Goal: Task Accomplishment & Management: Use online tool/utility

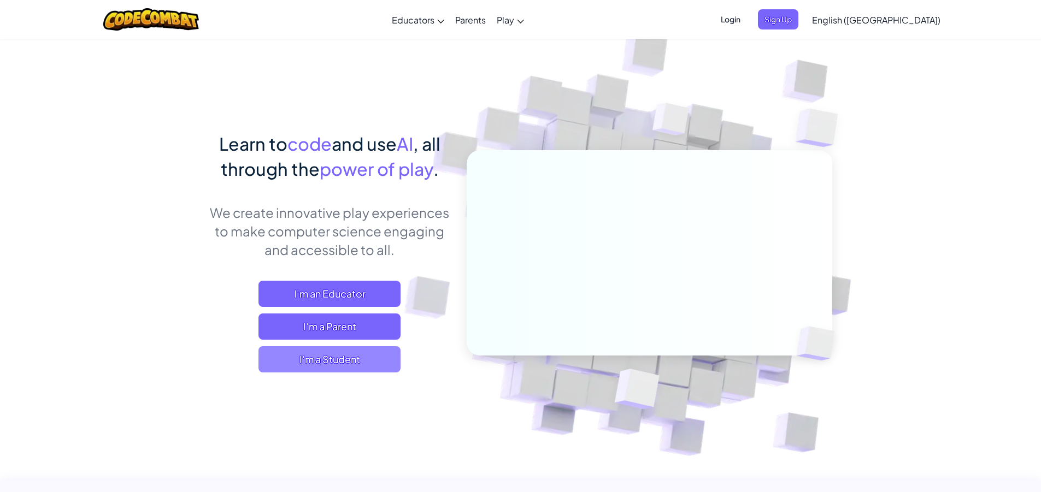
click at [346, 358] on span "I'm a Student" at bounding box center [329, 359] width 142 height 26
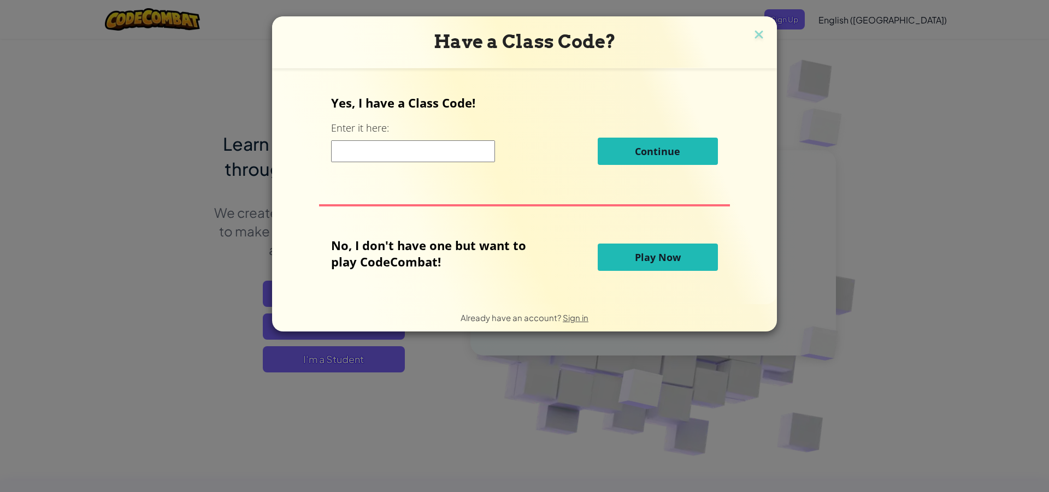
click at [414, 159] on input at bounding box center [413, 151] width 164 height 22
type input "z"
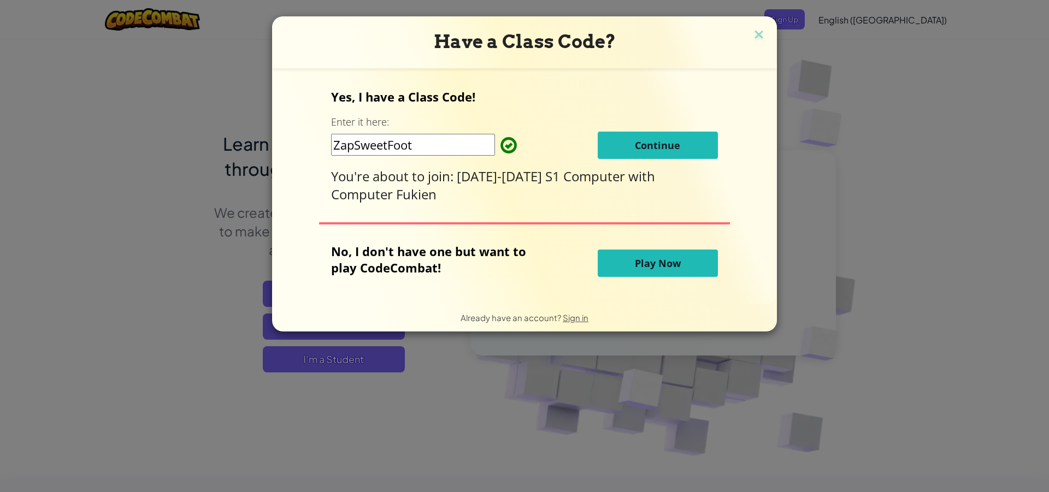
type input "ZapSweetFoot"
click at [652, 140] on span "Continue" at bounding box center [657, 145] width 45 height 13
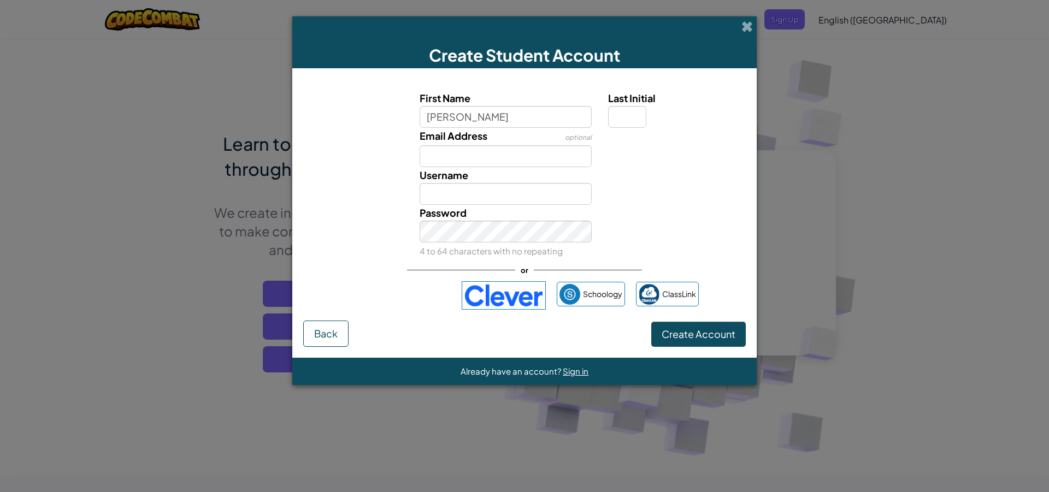
click at [424, 121] on input "[PERSON_NAME]" at bounding box center [506, 117] width 173 height 22
type input "1F 14 [PERSON_NAME]"
click at [529, 158] on input "Email Address" at bounding box center [506, 156] width 173 height 22
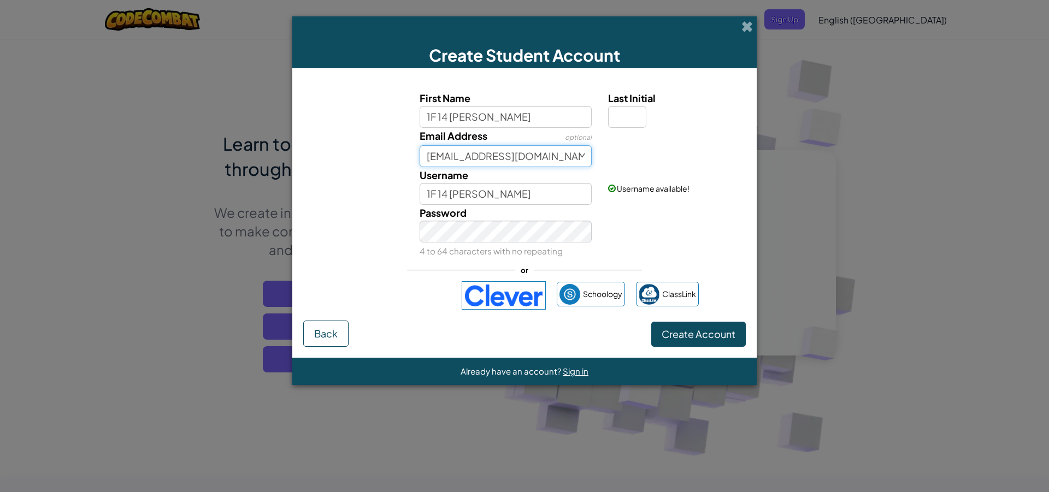
type input "[EMAIL_ADDRESS][DOMAIN_NAME]"
click at [627, 116] on input "Last Initial" at bounding box center [627, 117] width 38 height 22
click at [703, 336] on span "Create Account" at bounding box center [698, 334] width 74 height 13
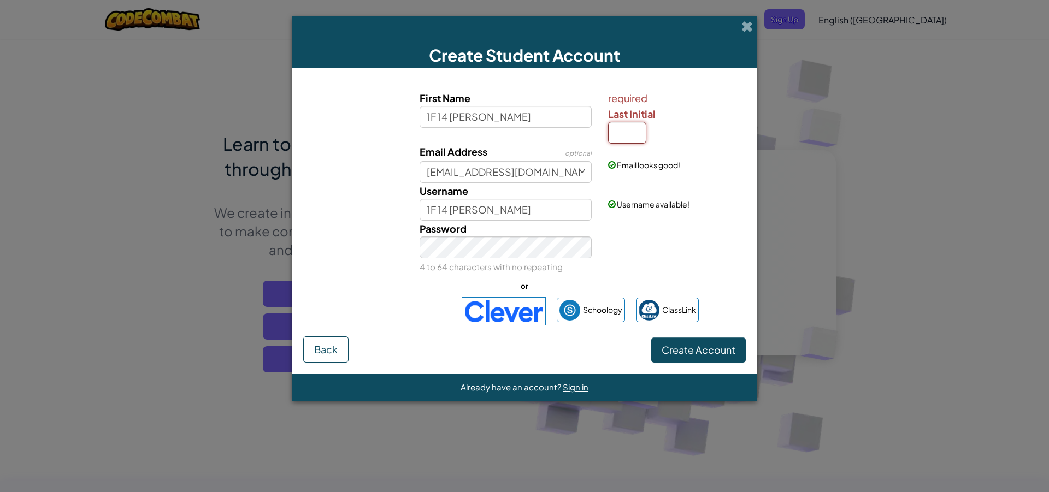
click at [610, 128] on input "Last Initial" at bounding box center [627, 133] width 38 height 22
type input "w"
type input "1F 14 [PERSON_NAME]"
click at [714, 346] on span "Create Account" at bounding box center [698, 350] width 74 height 13
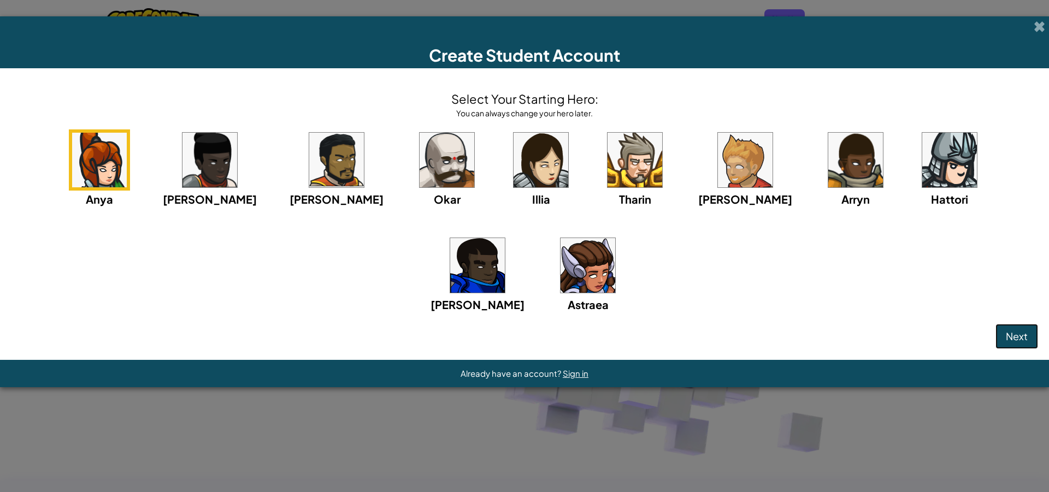
click at [1023, 330] on span "Next" at bounding box center [1017, 336] width 22 height 13
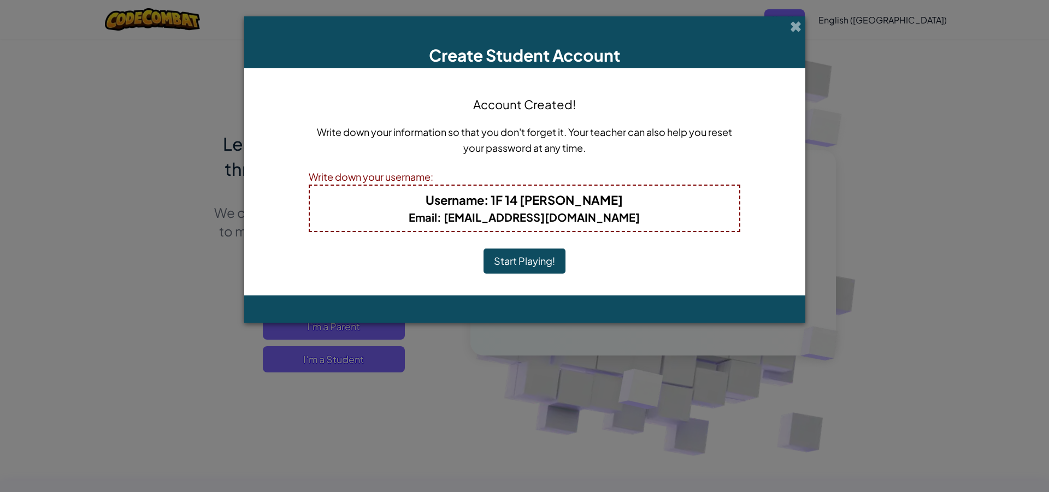
click at [517, 267] on button "Start Playing!" at bounding box center [524, 261] width 82 height 25
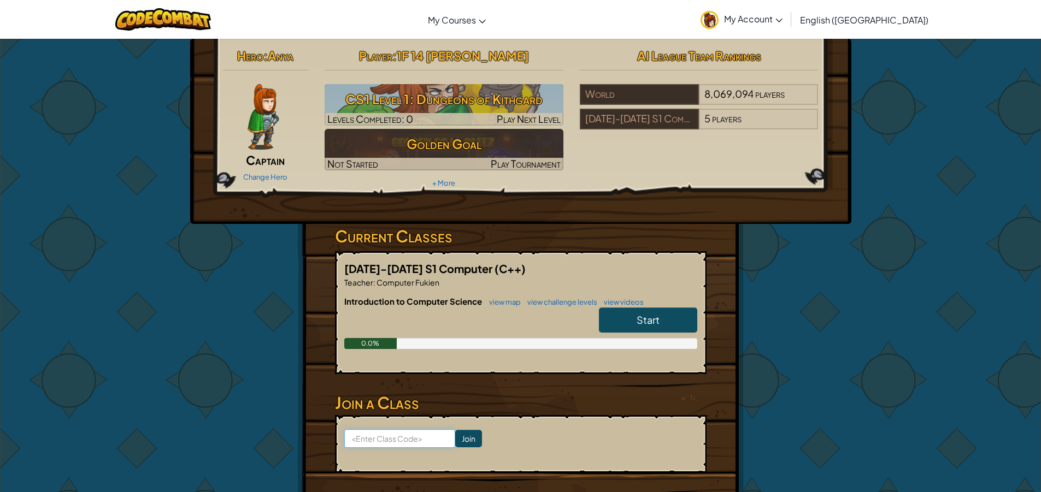
click at [408, 441] on input at bounding box center [399, 438] width 111 height 19
type input "ZapSweetFoot"
click at [455, 439] on input "Join" at bounding box center [468, 438] width 27 height 17
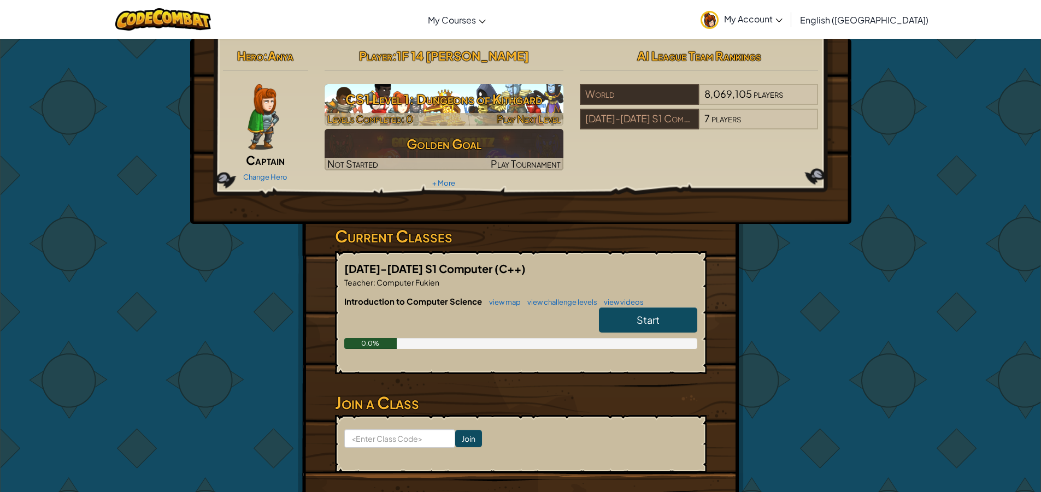
click at [485, 109] on h3 "CS1 Level 1: Dungeons of Kithgard" at bounding box center [443, 99] width 239 height 25
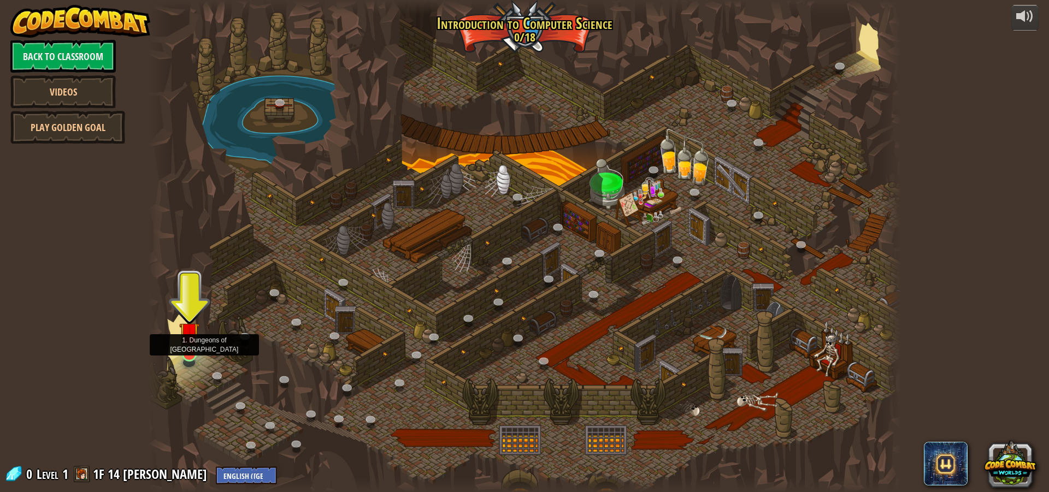
click at [186, 342] on img at bounding box center [189, 332] width 20 height 46
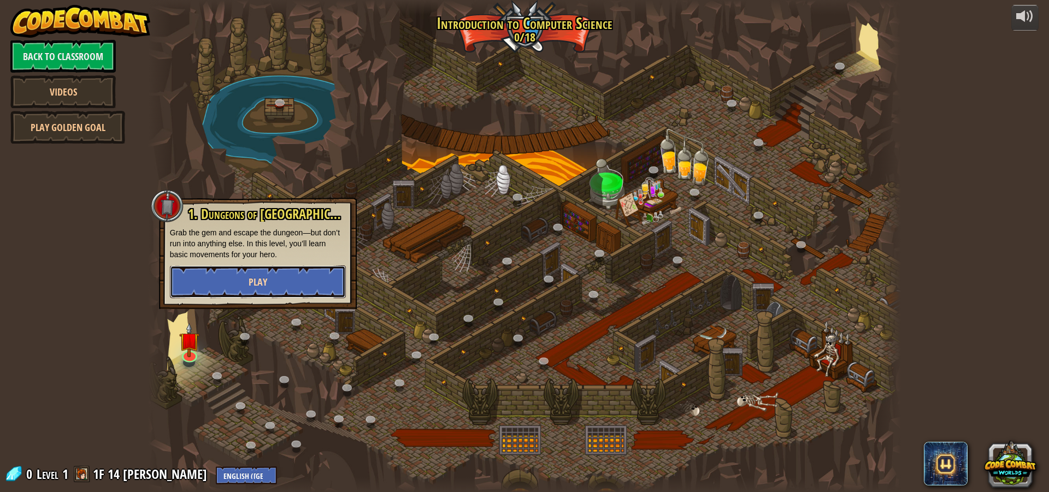
click at [271, 283] on button "Play" at bounding box center [258, 281] width 176 height 33
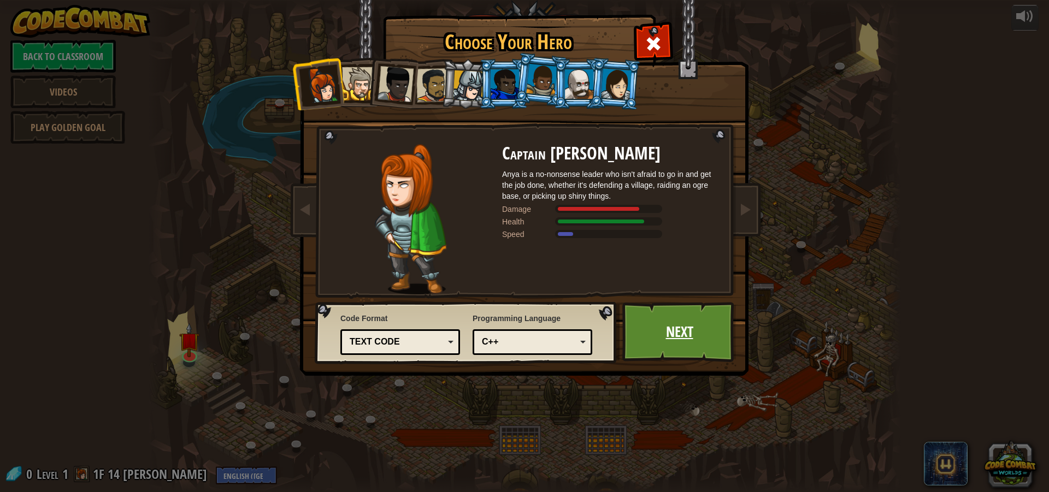
click at [667, 336] on link "Next" at bounding box center [679, 332] width 114 height 60
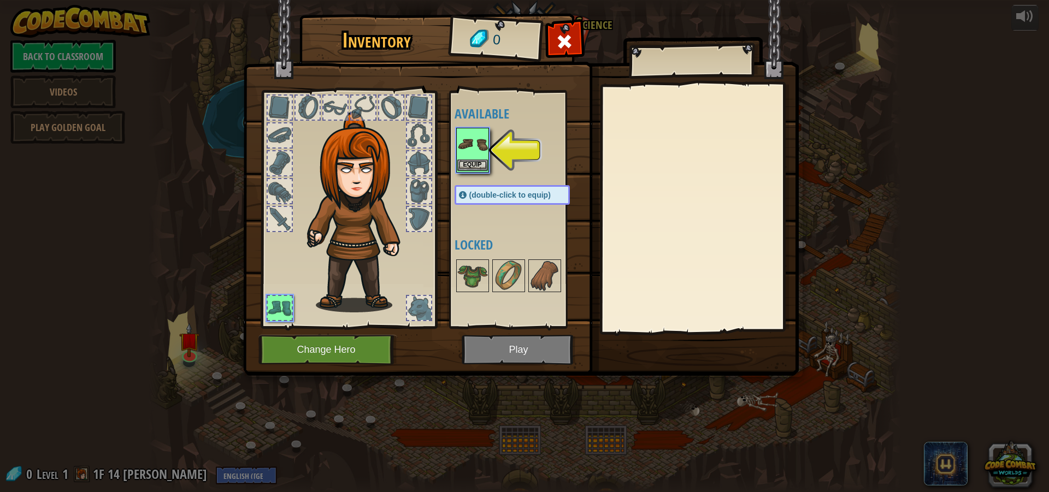
click at [474, 158] on img at bounding box center [472, 144] width 31 height 31
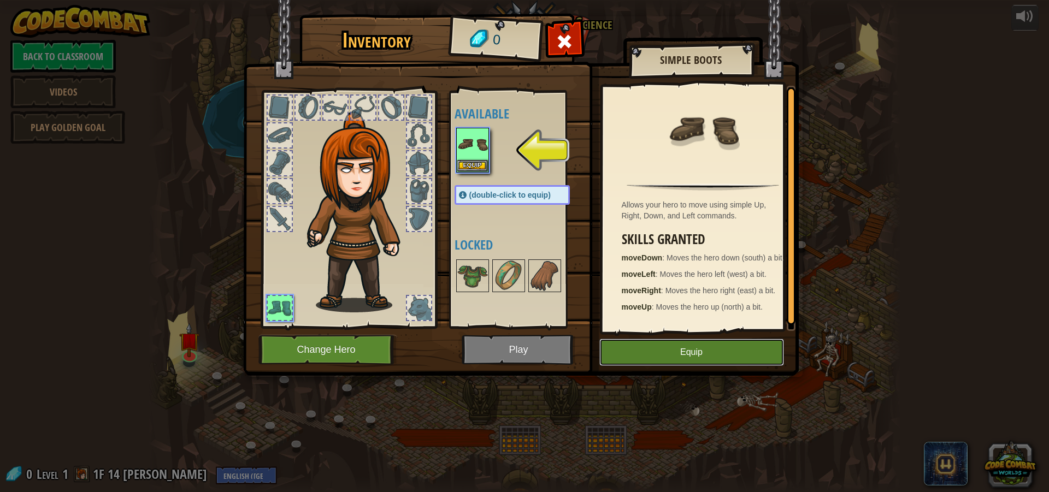
click at [643, 357] on button "Equip" at bounding box center [691, 352] width 185 height 27
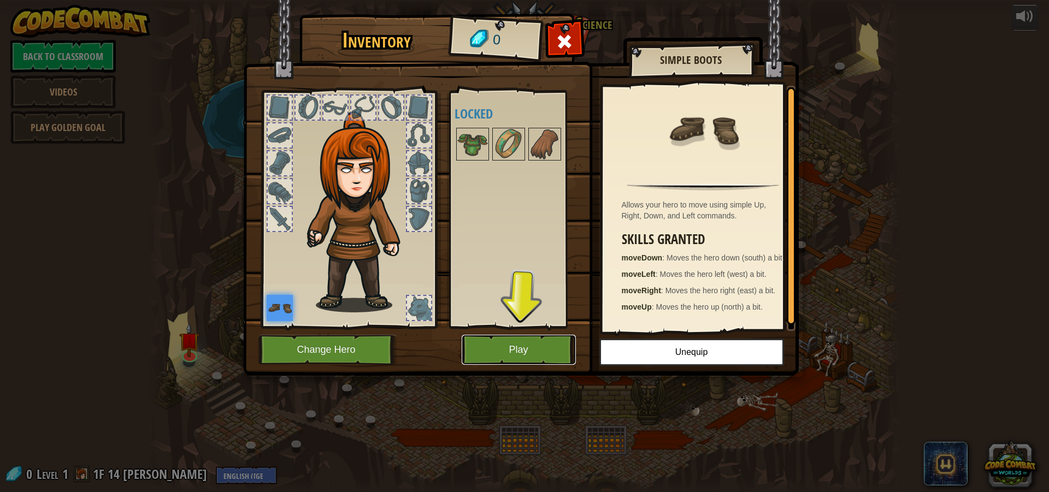
click at [534, 347] on button "Play" at bounding box center [519, 350] width 114 height 30
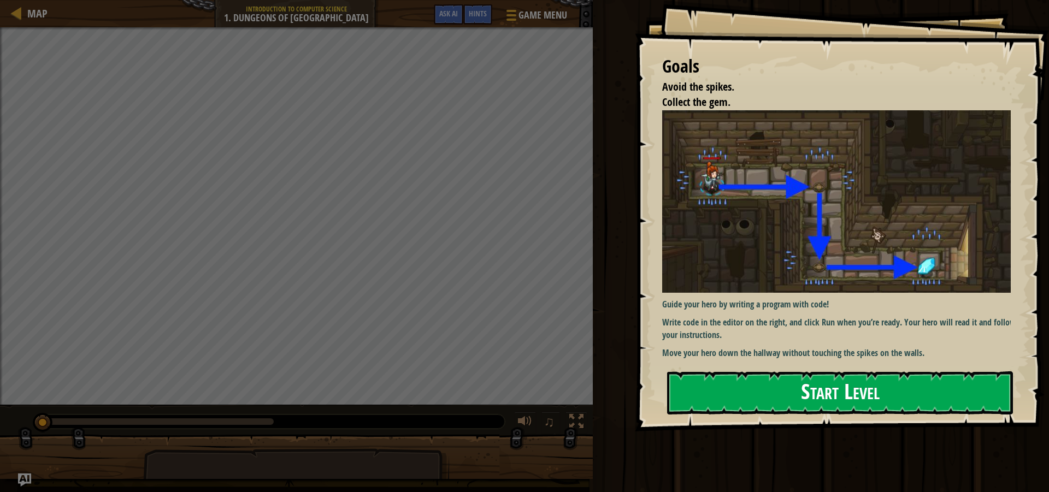
click at [702, 402] on button "Start Level" at bounding box center [840, 392] width 346 height 43
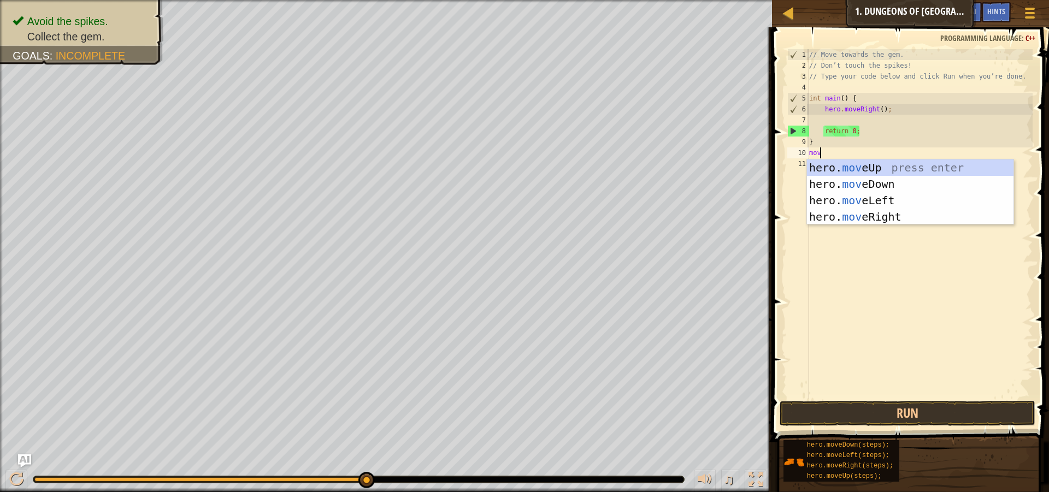
scroll to position [5, 1]
type textarea "move"
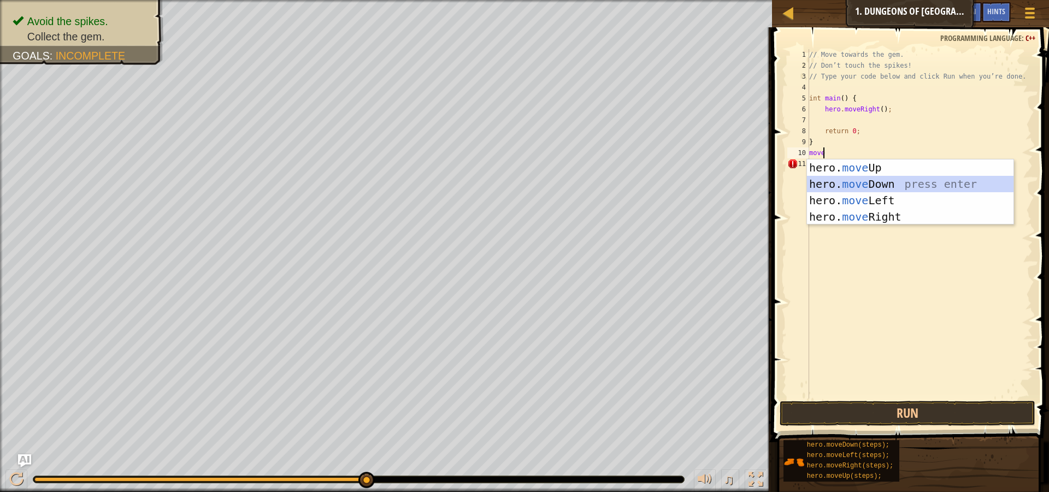
click at [858, 186] on div "hero. move Up press enter hero. move Down press enter hero. move Left press ent…" at bounding box center [910, 208] width 206 height 98
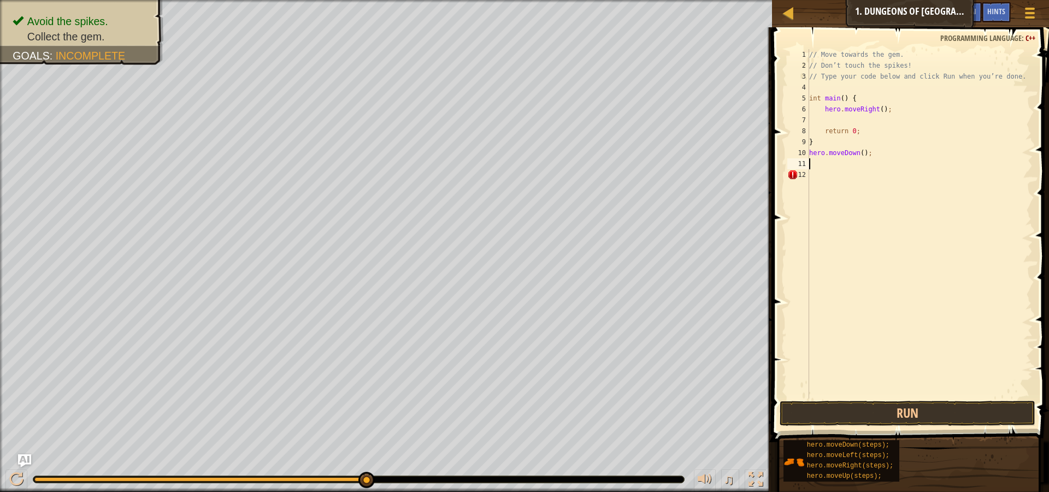
scroll to position [5, 0]
click at [836, 409] on button "Run" at bounding box center [907, 413] width 256 height 25
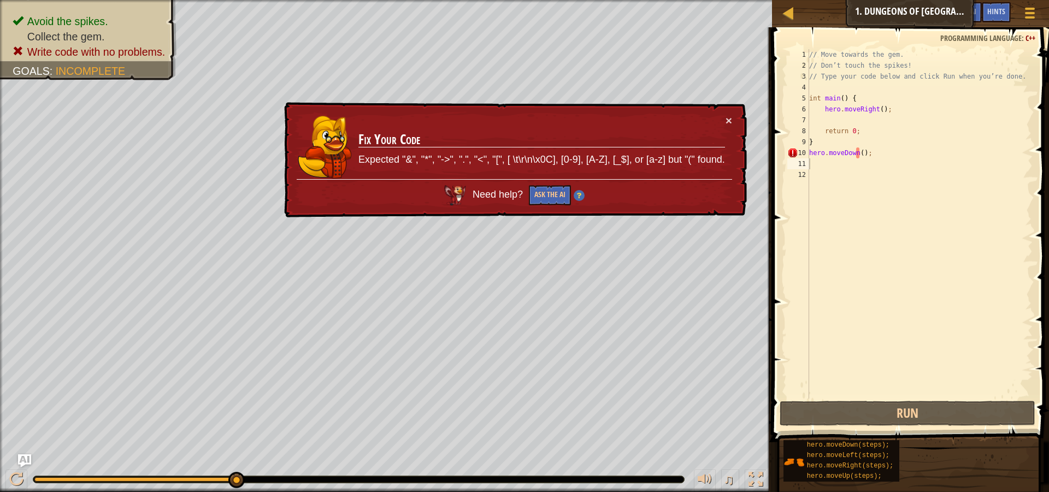
click at [724, 119] on td "Fix Your Code Expected "&", "*", "->", ".", "<", "[", [ \t\r\n\x0C], [0-9], [A-…" at bounding box center [542, 147] width 368 height 65
click at [728, 117] on button "×" at bounding box center [728, 120] width 7 height 11
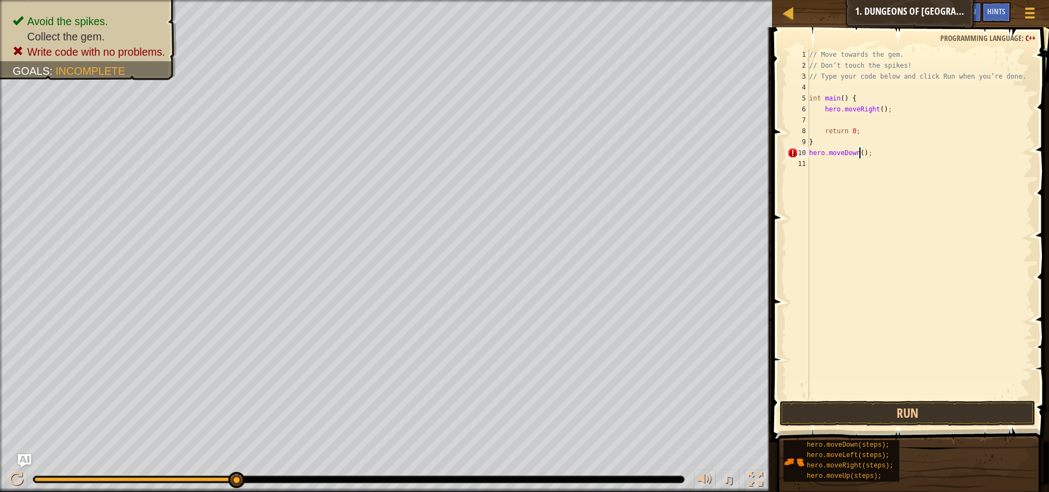
click at [859, 155] on div "// Move towards the gem. // Don’t touch the spikes! // Type your code below and…" at bounding box center [920, 234] width 226 height 371
type textarea "hero.moveDown);"
click at [875, 161] on div "// Move towards the gem. // Don’t touch the spikes! // Type your code below and…" at bounding box center [920, 234] width 226 height 371
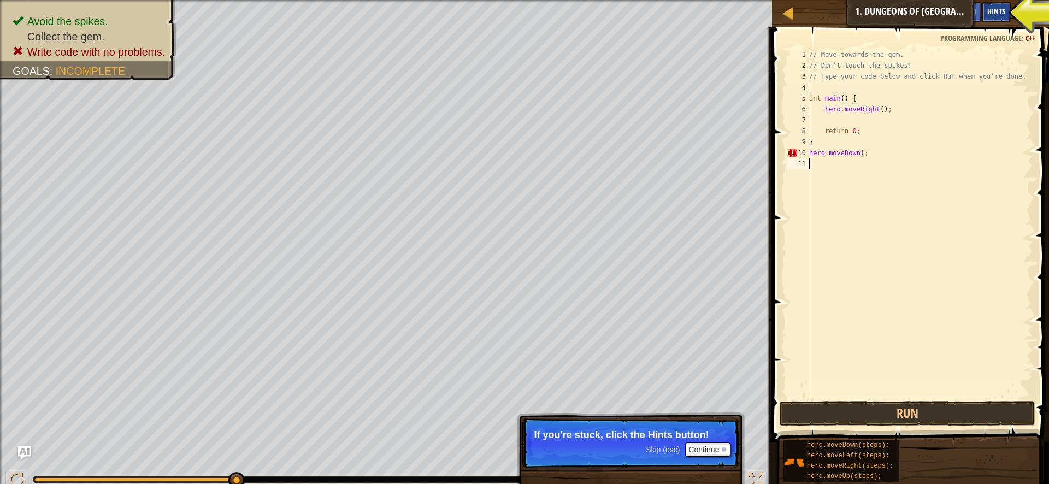
click at [988, 11] on span "Hints" at bounding box center [996, 11] width 18 height 10
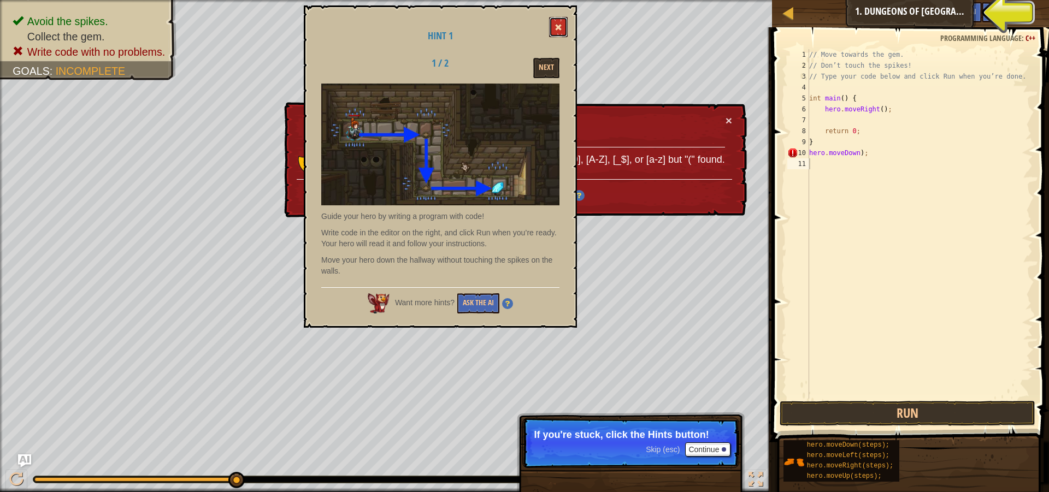
click at [560, 26] on span at bounding box center [558, 27] width 8 height 8
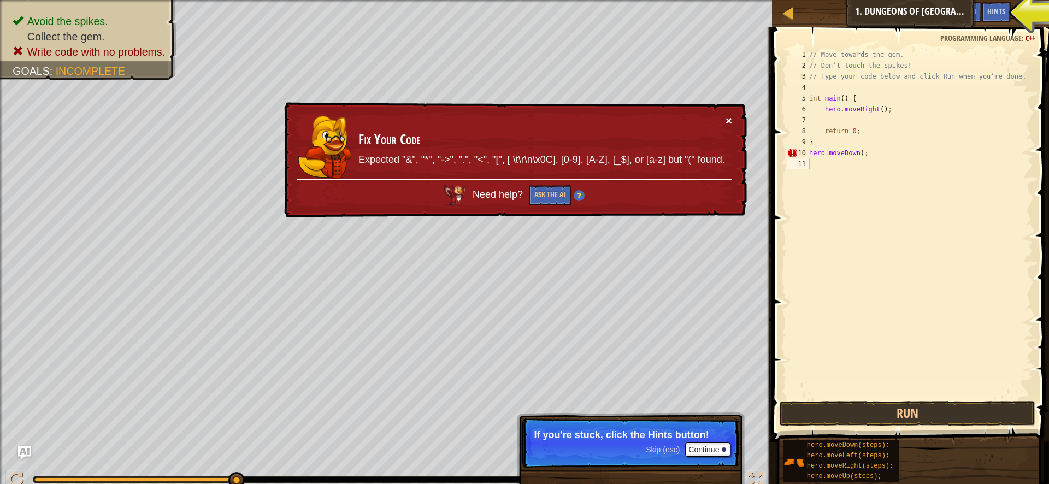
click at [728, 121] on button "×" at bounding box center [728, 120] width 7 height 11
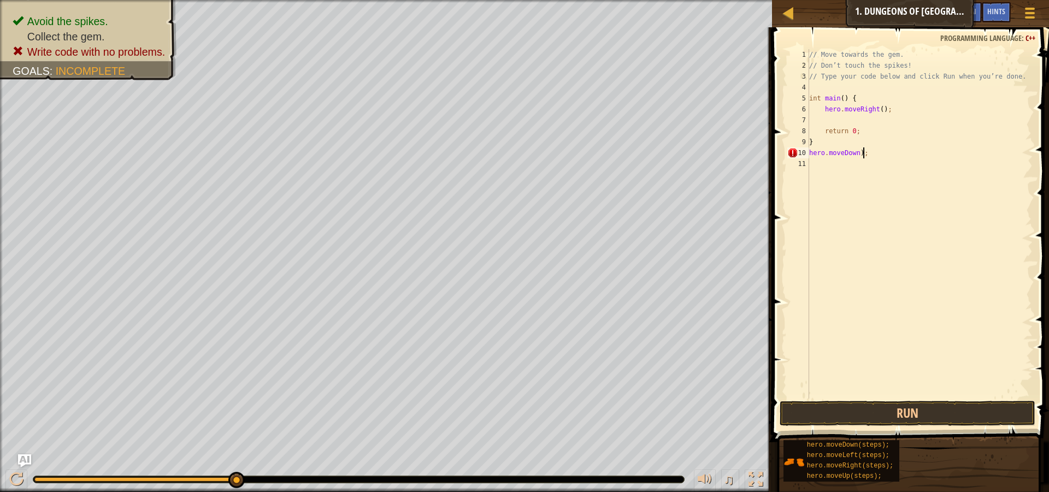
click at [864, 149] on div "// Move towards the gem. // Don’t touch the spikes! // Type your code below and…" at bounding box center [920, 234] width 226 height 371
type textarea "h"
click at [824, 147] on div "// Move towards the gem. // Don’t touch the spikes! // Type your code below and…" at bounding box center [920, 234] width 226 height 371
type textarea "}"
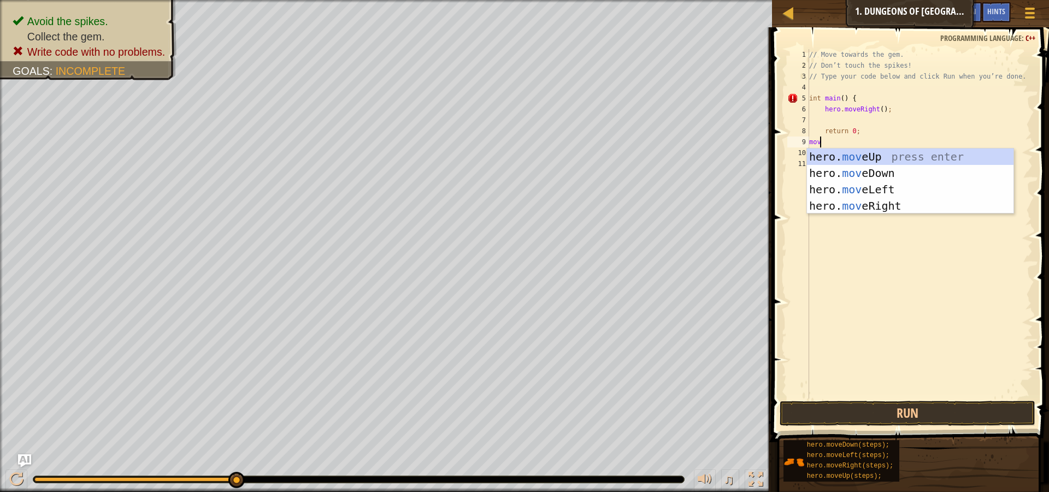
scroll to position [5, 1]
type textarea "move"
click at [871, 170] on div "hero. move Up press enter hero. move Down press enter hero. move Left press ent…" at bounding box center [910, 198] width 206 height 98
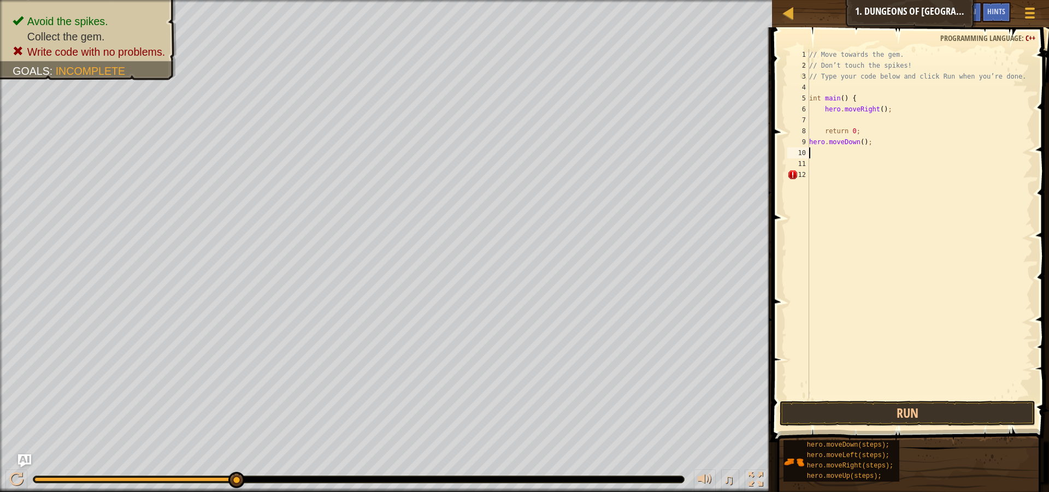
scroll to position [5, 0]
click at [818, 411] on button "Run" at bounding box center [907, 413] width 256 height 25
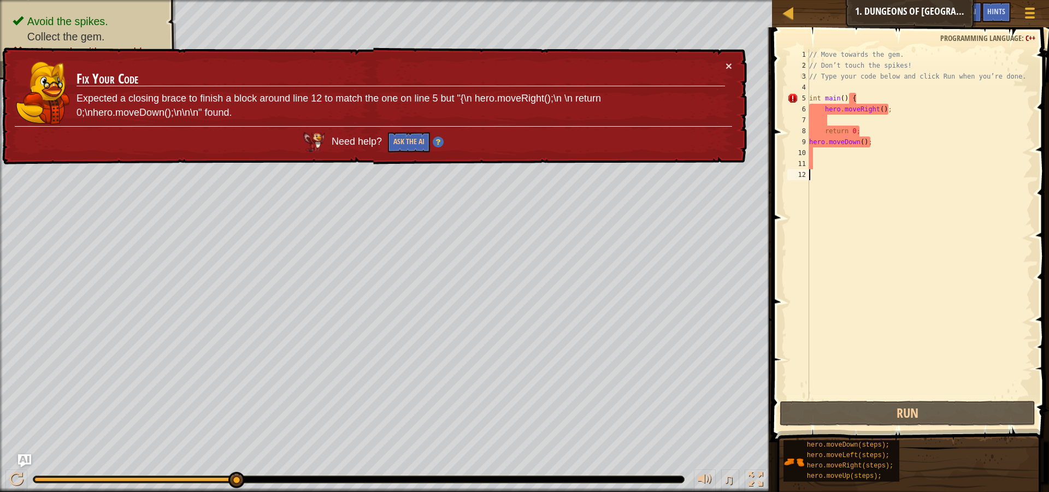
click at [881, 182] on div "// Move towards the gem. // Don’t touch the spikes! // Type your code below and…" at bounding box center [920, 234] width 226 height 371
click at [828, 155] on div "// Move towards the gem. // Don’t touch the spikes! // Type your code below and…" at bounding box center [920, 234] width 226 height 371
click at [864, 140] on div "// Move towards the gem. // Don’t touch the spikes! // Type your code below and…" at bounding box center [920, 234] width 226 height 371
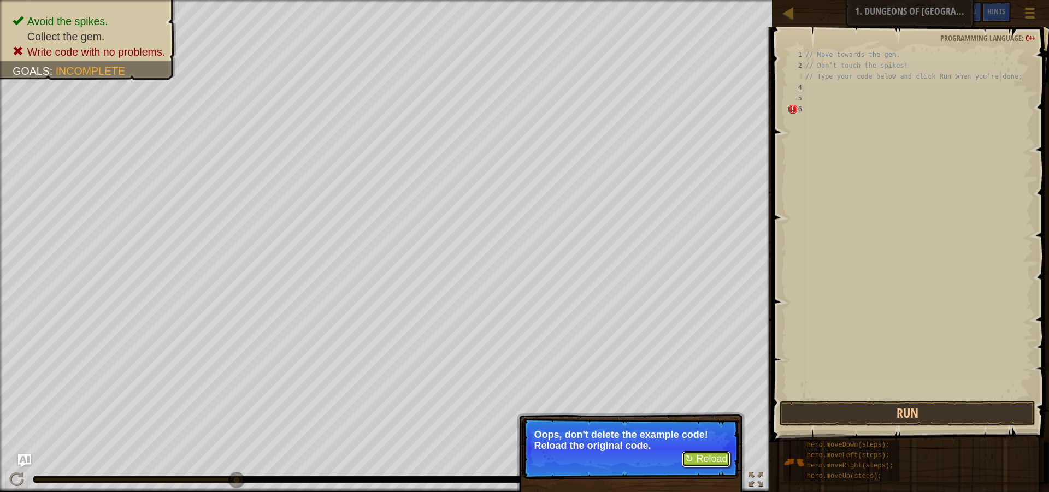
click at [716, 456] on button "↻ Reload" at bounding box center [706, 459] width 49 height 16
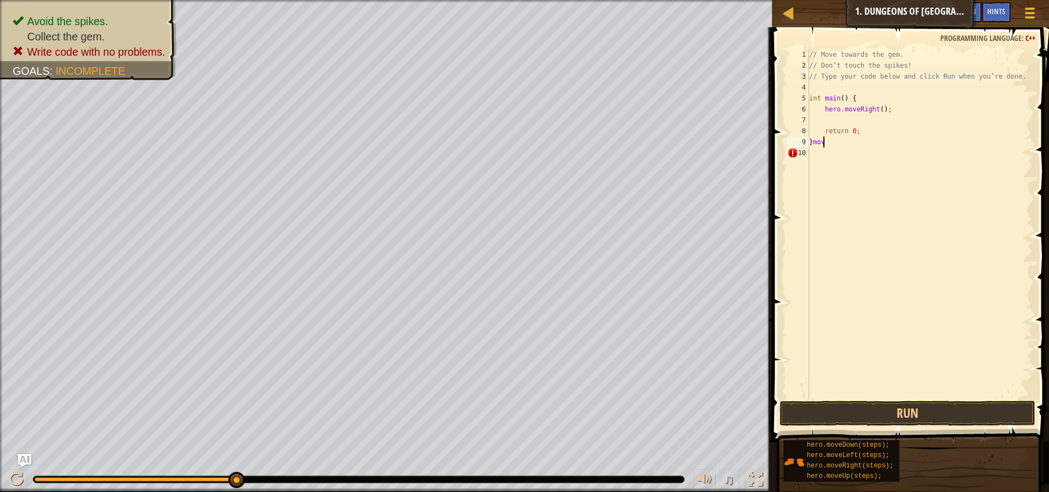
scroll to position [5, 1]
type textarea "}move d"
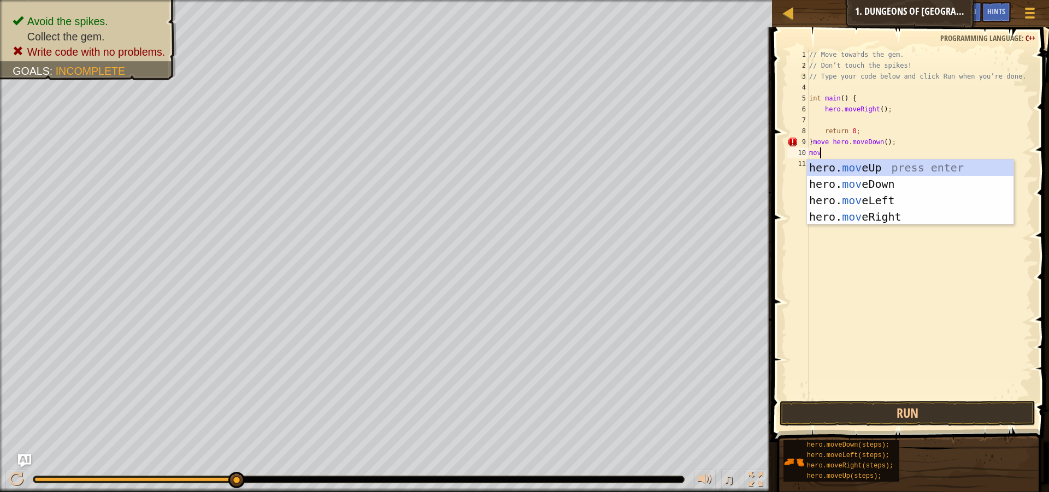
scroll to position [5, 1]
type textarea "move"
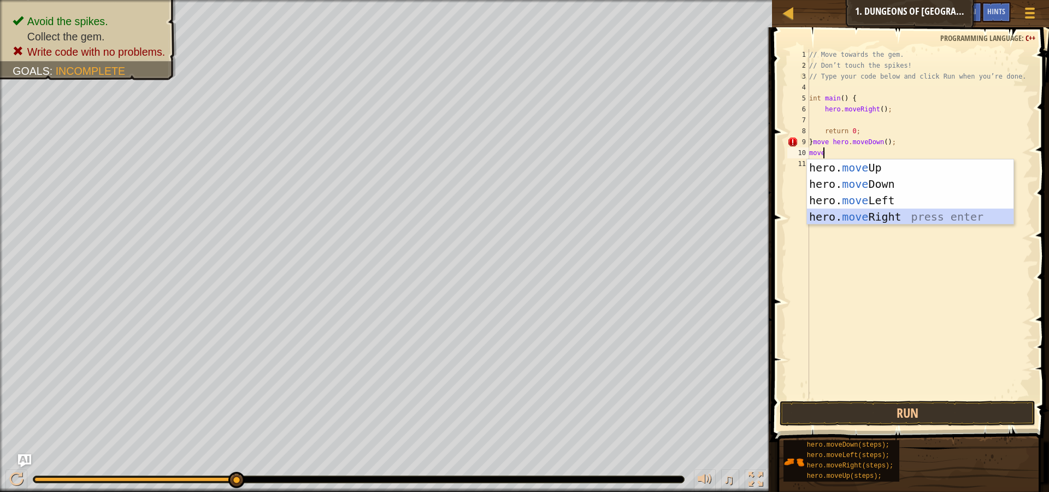
click at [877, 218] on div "hero. move Up press enter hero. move Down press enter hero. move Left press ent…" at bounding box center [910, 208] width 206 height 98
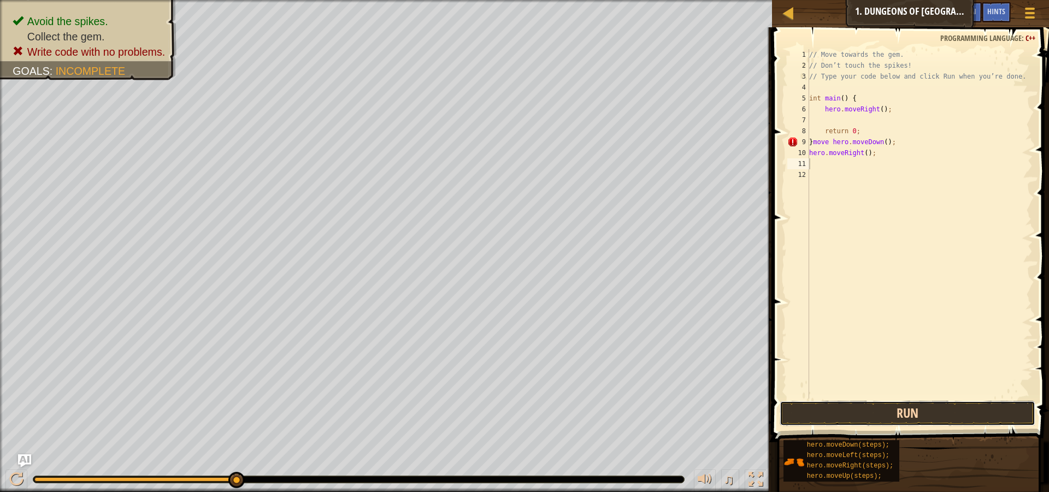
click at [887, 421] on button "Run" at bounding box center [907, 413] width 256 height 25
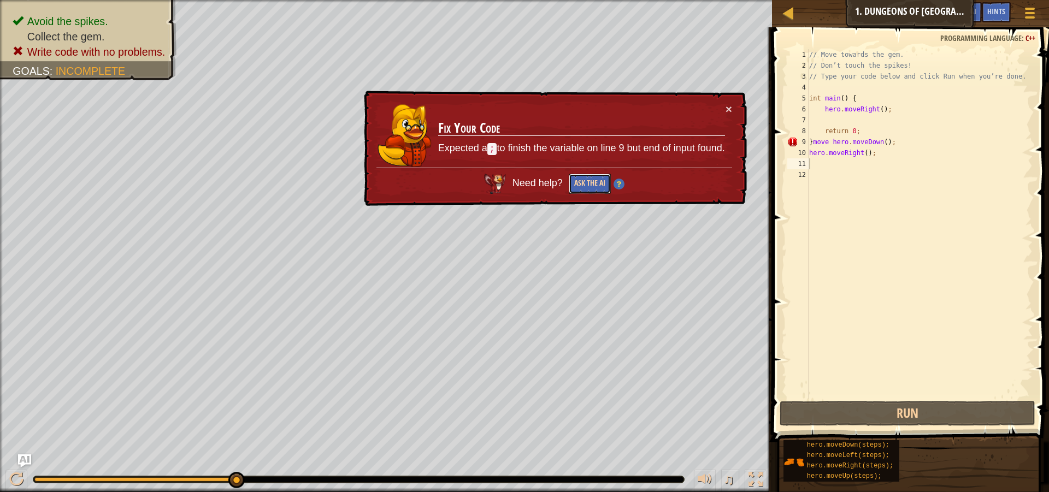
click at [582, 189] on button "Ask the AI" at bounding box center [590, 184] width 42 height 20
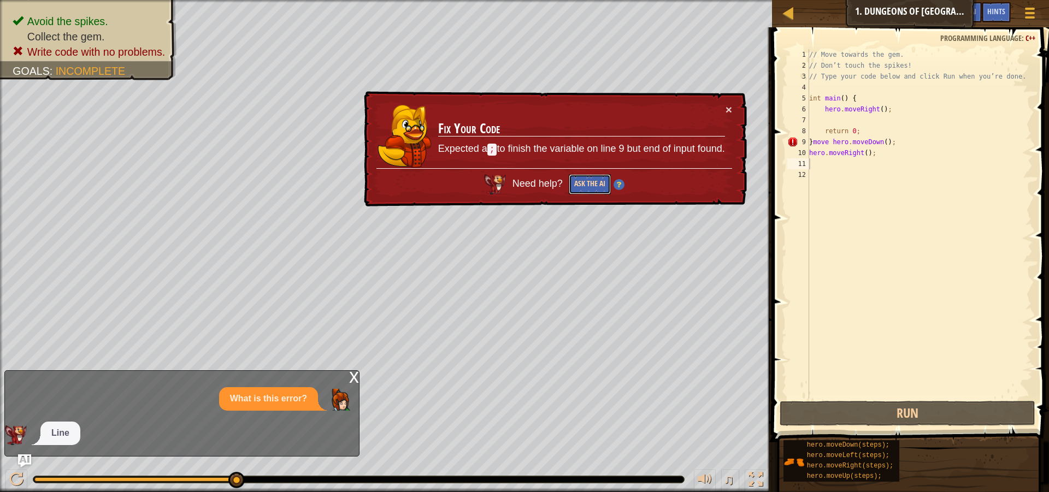
click at [598, 187] on button "Ask the AI" at bounding box center [590, 184] width 42 height 20
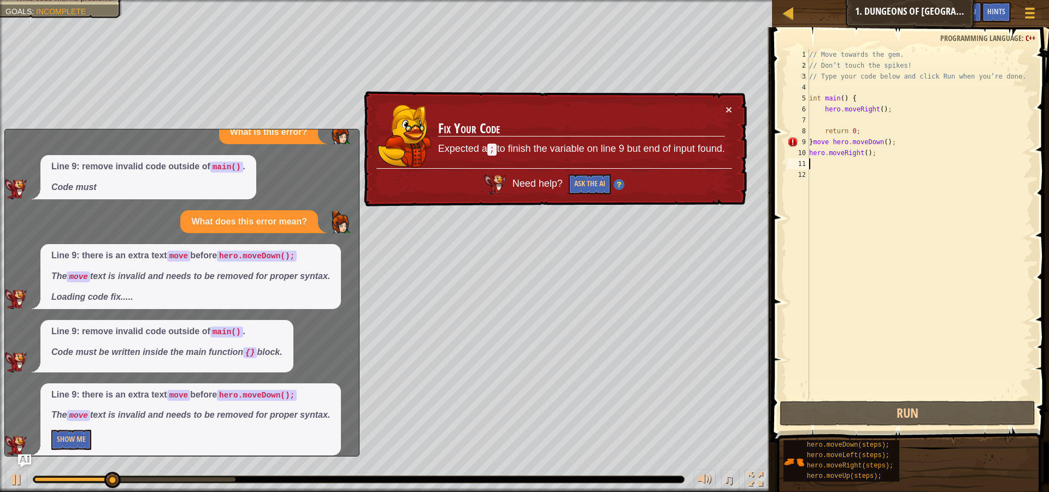
scroll to position [36, 0]
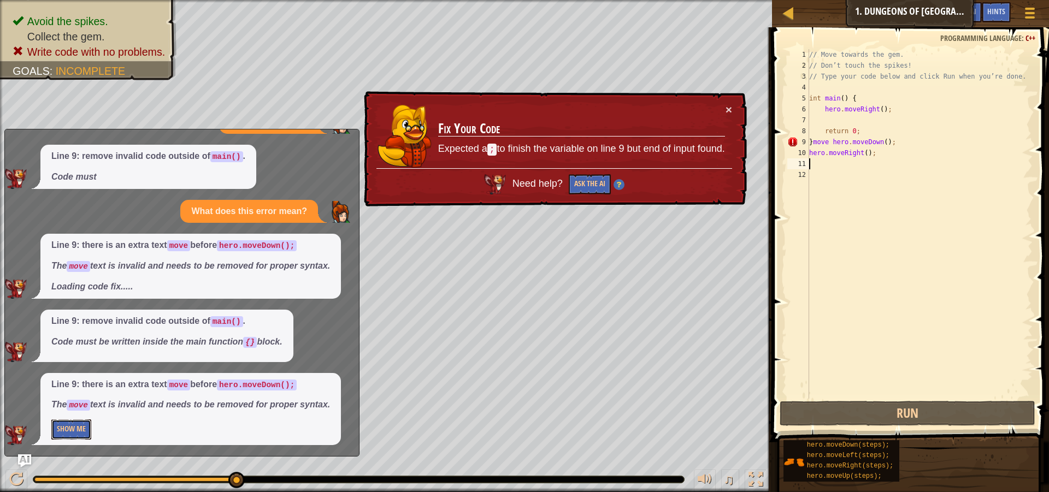
click at [76, 429] on button "Show Me" at bounding box center [71, 430] width 40 height 20
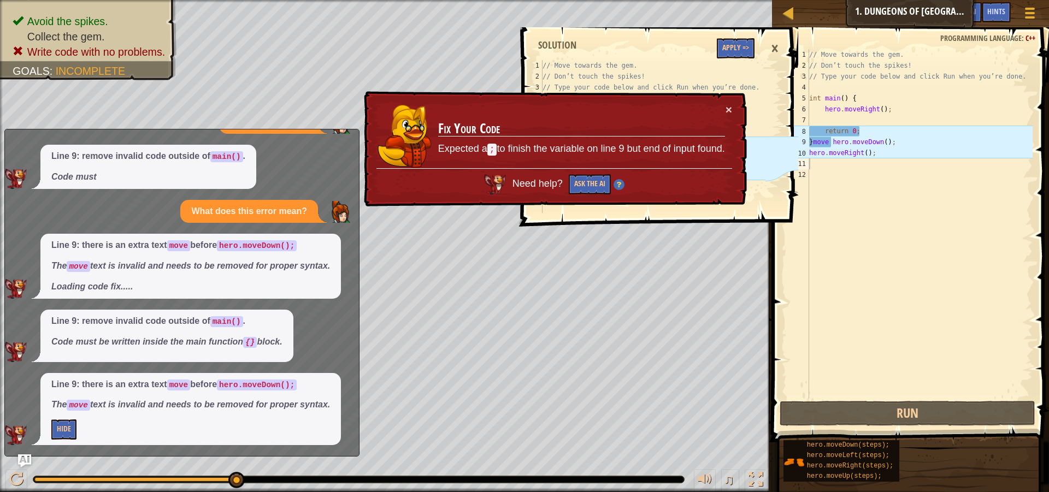
click at [724, 104] on td "Fix Your Code Expected a ; to finish the variable on line 9 but end of input fo…" at bounding box center [582, 136] width 288 height 65
click at [730, 108] on button "×" at bounding box center [728, 109] width 7 height 11
click at [726, 105] on button "×" at bounding box center [728, 109] width 7 height 11
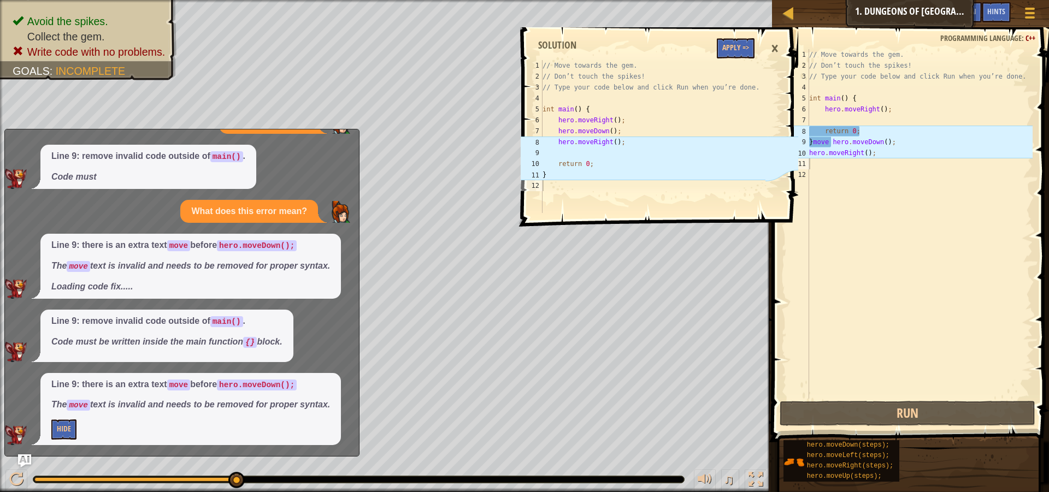
click at [774, 51] on div "×" at bounding box center [774, 48] width 19 height 25
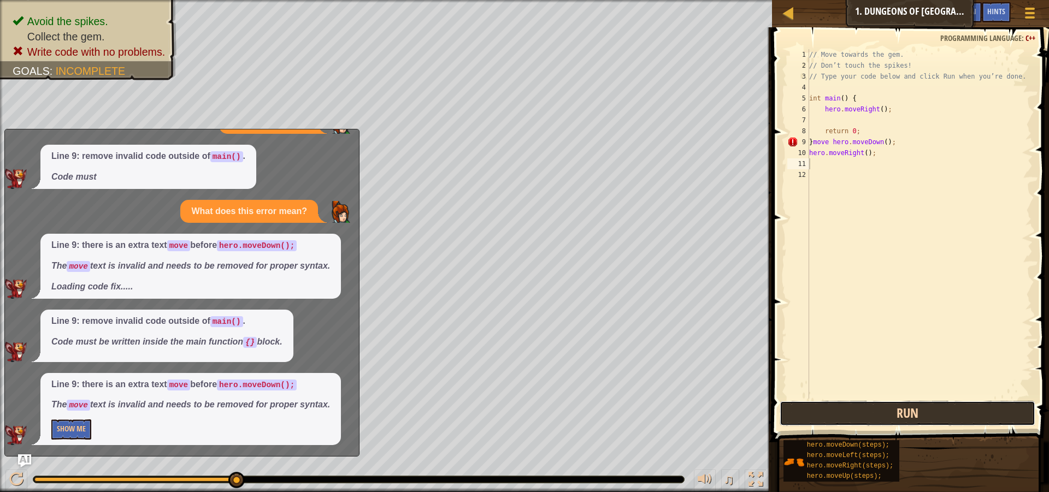
click at [871, 418] on button "Run" at bounding box center [907, 413] width 256 height 25
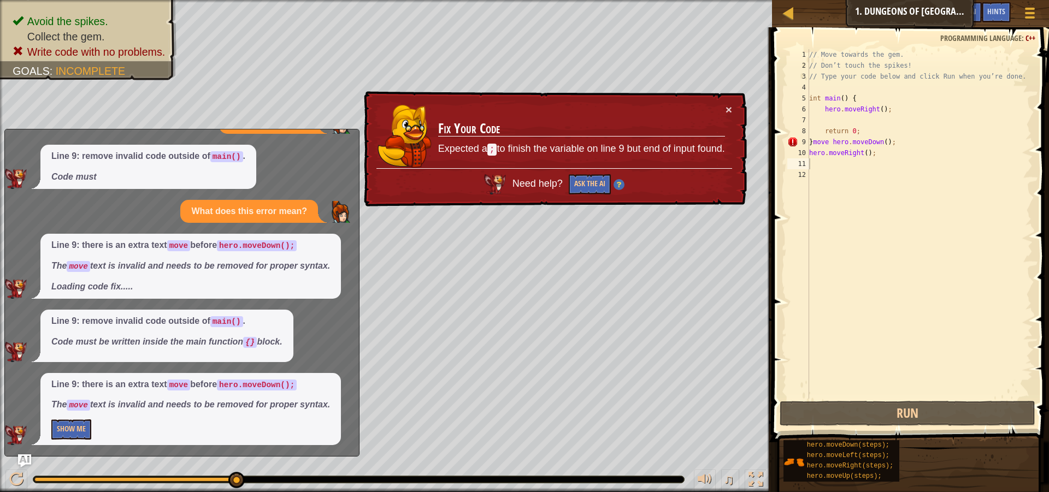
drag, startPoint x: 722, startPoint y: 104, endPoint x: 418, endPoint y: 141, distance: 305.5
click at [721, 104] on td "Fix Your Code Expected a ; to finish the variable on line 9 but end of input fo…" at bounding box center [582, 136] width 288 height 65
click at [729, 113] on button "×" at bounding box center [728, 109] width 7 height 11
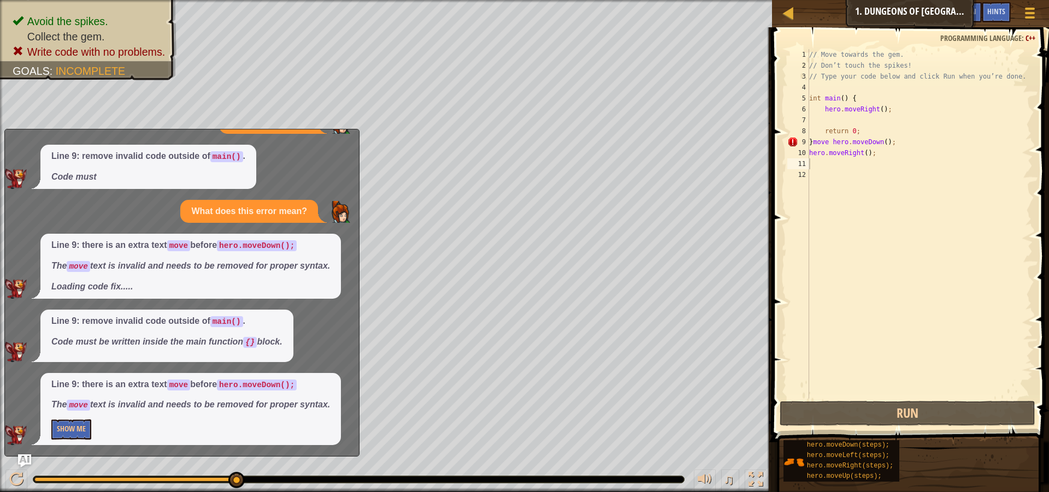
drag, startPoint x: 346, startPoint y: 155, endPoint x: 153, endPoint y: 345, distance: 270.8
click at [153, 345] on div "What is this error? Line 9: remove invalid code outside of main() . Code must W…" at bounding box center [179, 277] width 348 height 335
drag, startPoint x: 289, startPoint y: 404, endPoint x: 45, endPoint y: 387, distance: 244.2
click at [45, 387] on div "Line 9: there is an extra text move before hero.moveDown(); The move text is in…" at bounding box center [190, 409] width 300 height 73
click at [9, 470] on button at bounding box center [16, 481] width 22 height 22
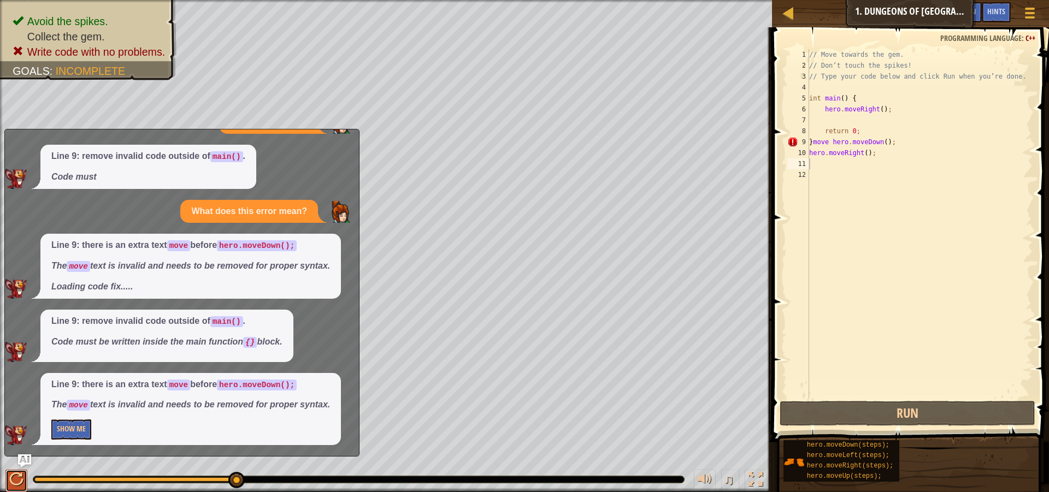
click at [15, 477] on button at bounding box center [16, 481] width 22 height 22
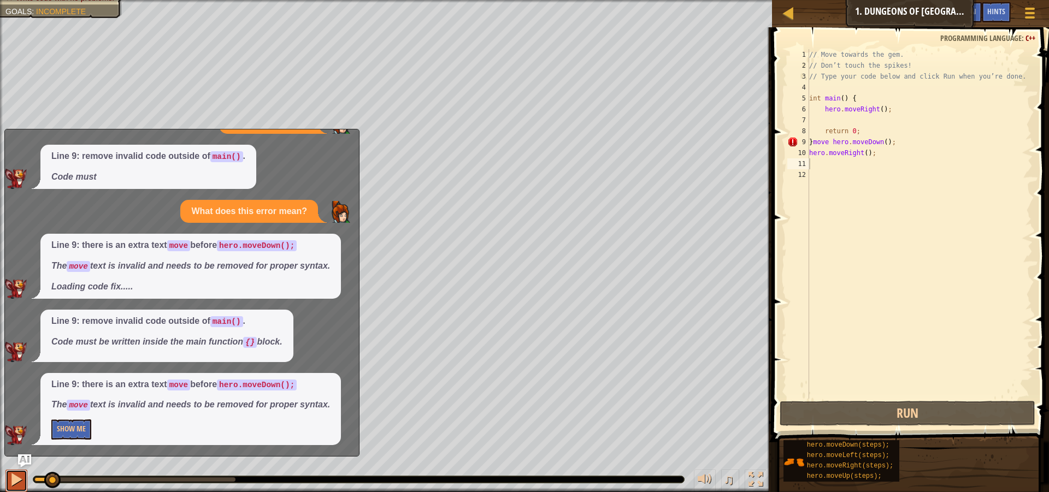
click at [15, 477] on div at bounding box center [16, 479] width 14 height 14
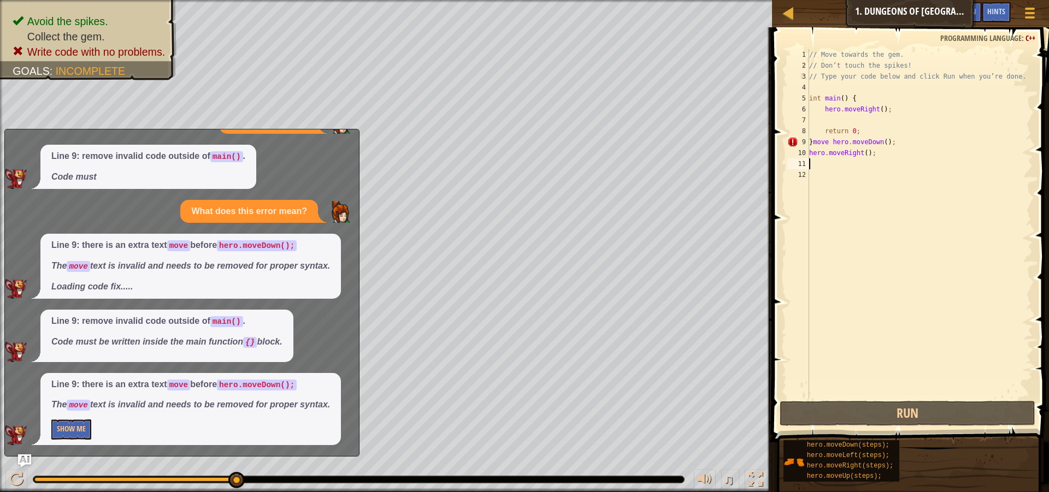
click at [137, 193] on div "Map Introduction to Computer Science 1. Dungeons of Kithgard Game Menu Done Hin…" at bounding box center [524, 246] width 1049 height 492
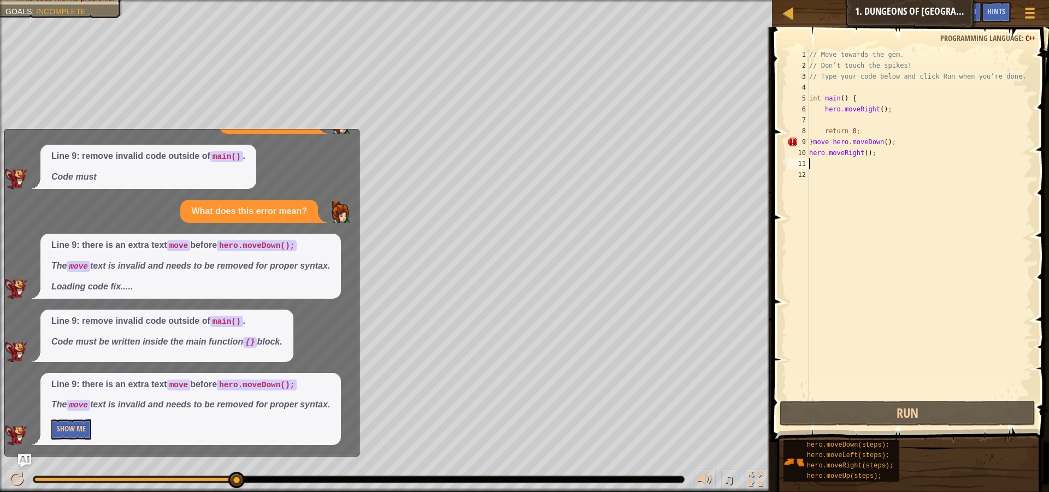
click at [175, 262] on div "Map Introduction to Computer Science 1. Dungeons of Kithgard Game Menu Done Hin…" at bounding box center [524, 246] width 1049 height 492
click at [176, 357] on div "Line 9: remove invalid code outside of main() . Code must be written inside the…" at bounding box center [166, 336] width 253 height 52
drag, startPoint x: 152, startPoint y: 382, endPoint x: 109, endPoint y: 445, distance: 75.9
click at [109, 445] on div "What is this error? Line 9: remove invalid code outside of main() . Code must W…" at bounding box center [179, 277] width 348 height 335
click at [113, 459] on div "Map Introduction to Computer Science 1. Dungeons of Kithgard Game Menu Done Hin…" at bounding box center [524, 246] width 1049 height 492
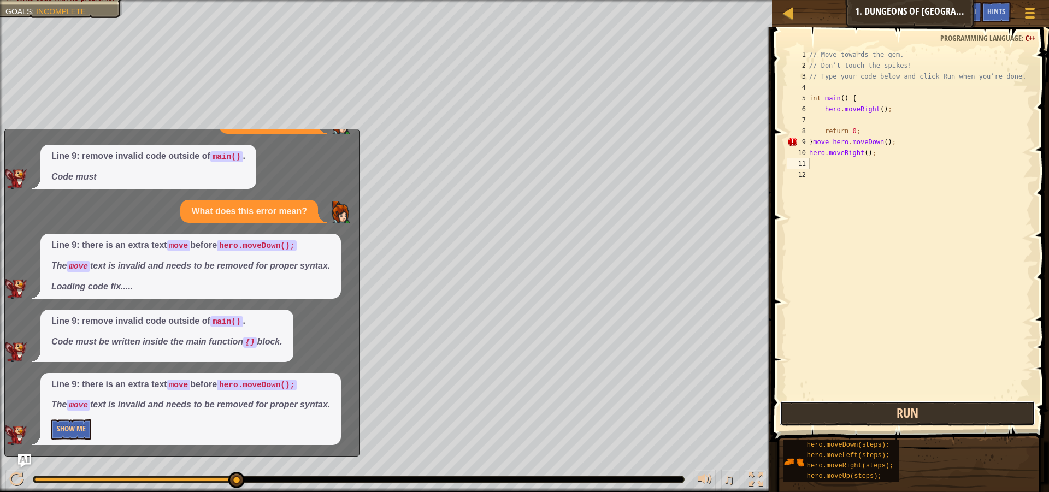
click at [920, 416] on button "Run" at bounding box center [907, 413] width 256 height 25
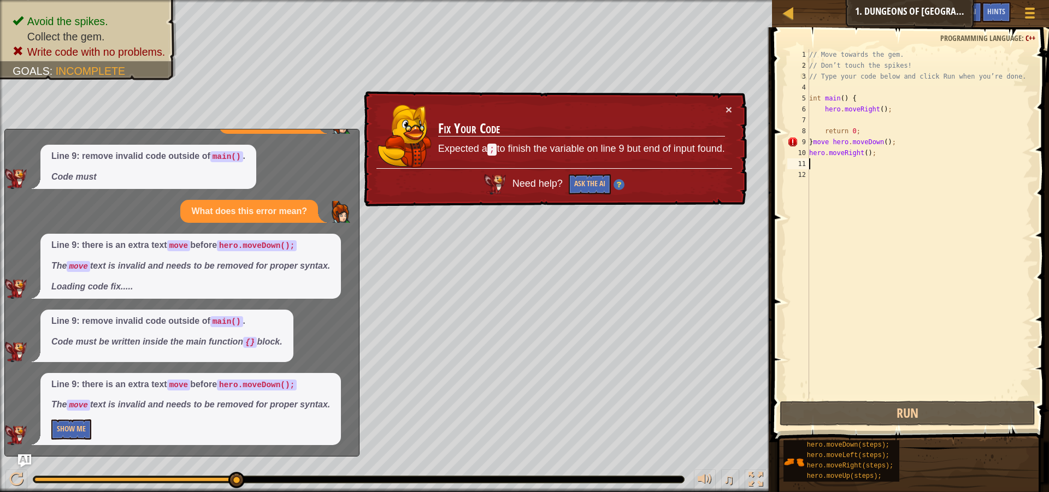
click at [876, 158] on div "// Move towards the gem. // Don’t touch the spikes! // Type your code below and…" at bounding box center [920, 234] width 226 height 371
click at [896, 143] on div "// Move towards the gem. // Don’t touch the spikes! // Type your code below and…" at bounding box center [920, 234] width 226 height 371
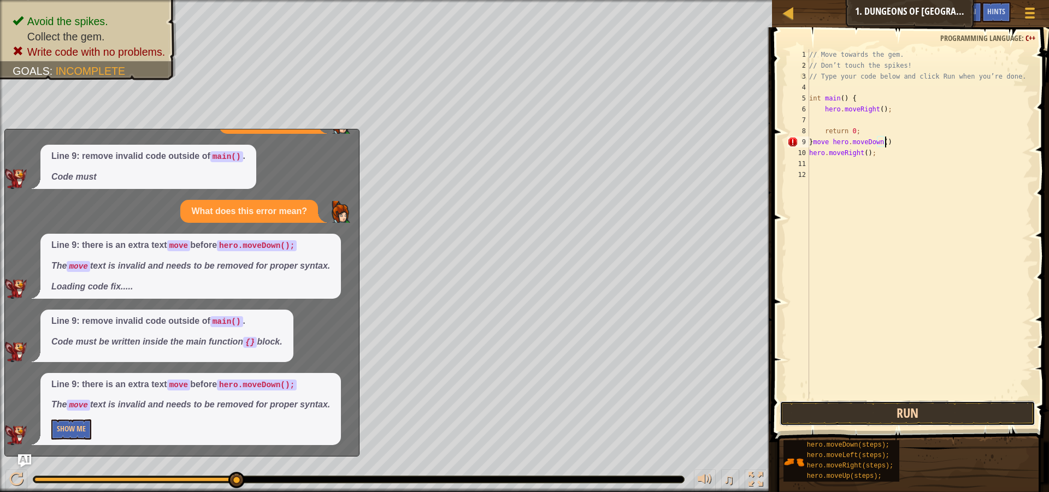
click at [940, 410] on button "Run" at bounding box center [907, 413] width 256 height 25
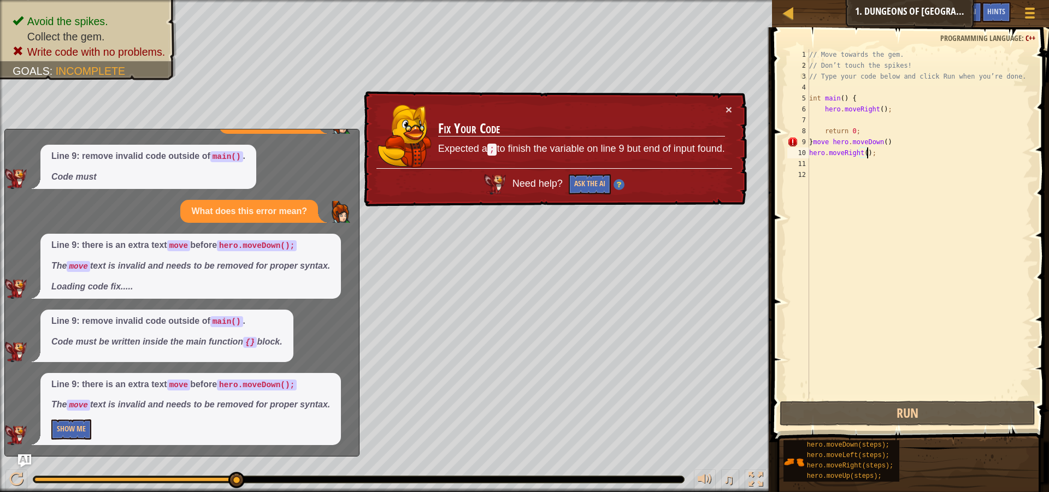
click at [869, 153] on div "// Move towards the gem. // Don’t touch the spikes! // Type your code below and…" at bounding box center [920, 234] width 226 height 371
type textarea "hero.moveRight();"
click at [883, 159] on div "// Move towards the gem. // Don’t touch the spikes! // Type your code below and…" at bounding box center [920, 234] width 226 height 371
click at [873, 150] on div "// Move towards the gem. // Don’t touch the spikes! // Type your code below and…" at bounding box center [920, 234] width 226 height 371
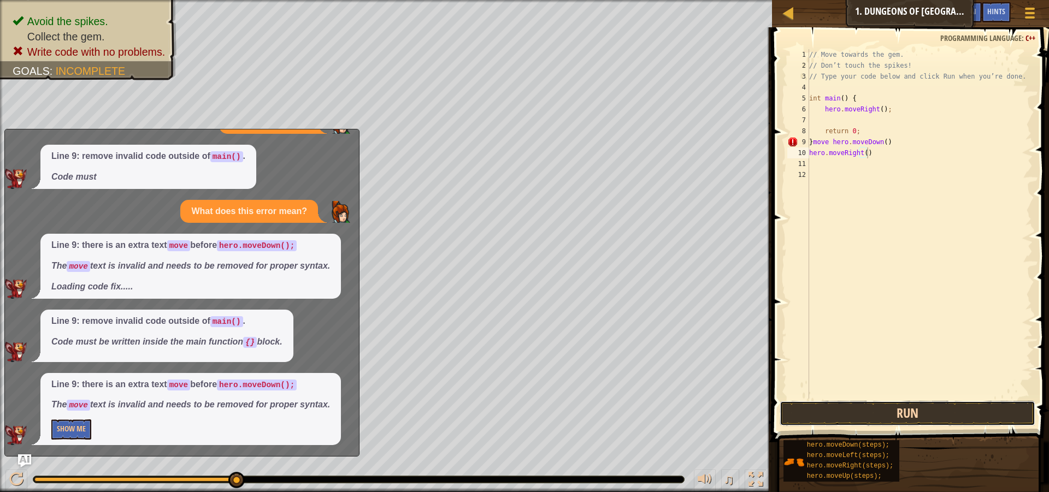
click at [860, 409] on button "Run" at bounding box center [907, 413] width 256 height 25
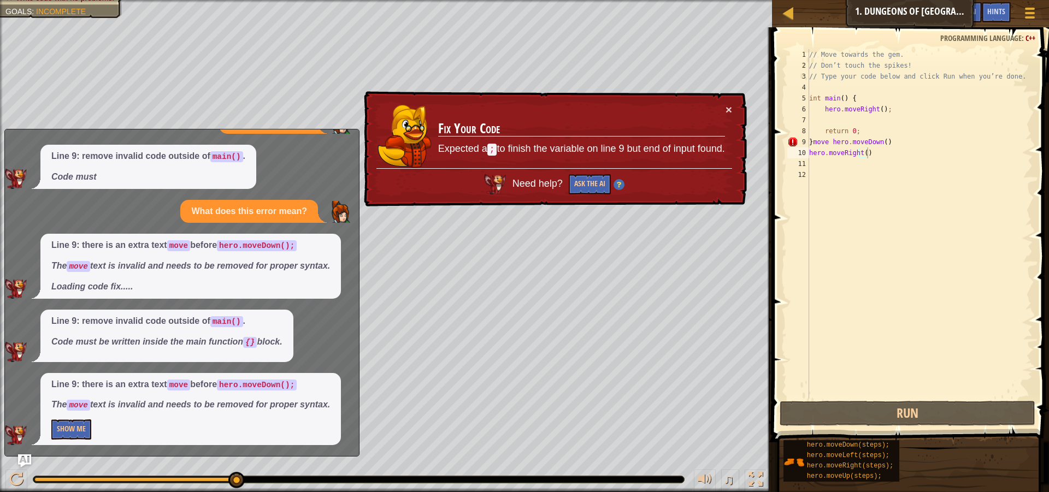
click at [732, 109] on div "× Fix Your Code Expected a ; to finish the variable on line 9 but end of input …" at bounding box center [554, 149] width 385 height 116
click at [725, 106] on button "×" at bounding box center [728, 109] width 7 height 11
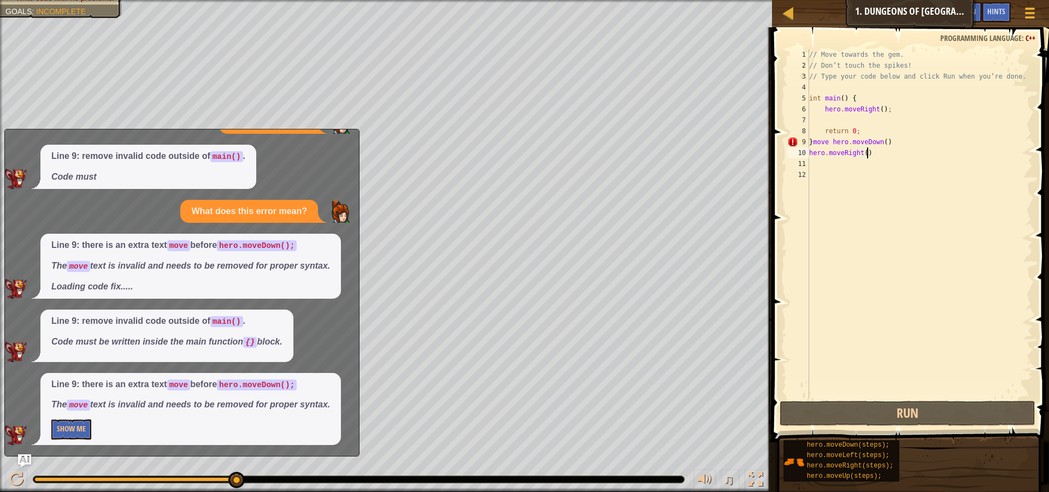
click at [351, 312] on div "Map Introduction to Computer Science 1. Dungeons of Kithgard Game Menu Done Hin…" at bounding box center [524, 246] width 1049 height 492
click at [430, 435] on div "Map Introduction to Computer Science 1. Dungeons of Kithgard Game Menu Done Hin…" at bounding box center [524, 246] width 1049 height 492
drag, startPoint x: 338, startPoint y: 288, endPoint x: 441, endPoint y: 472, distance: 210.8
click at [429, 0] on html "Map Introduction to Computer Science 1. Dungeons of Kithgard Game Menu Done Hin…" at bounding box center [524, 0] width 1049 height 0
drag, startPoint x: 444, startPoint y: 467, endPoint x: 3, endPoint y: 487, distance: 441.8
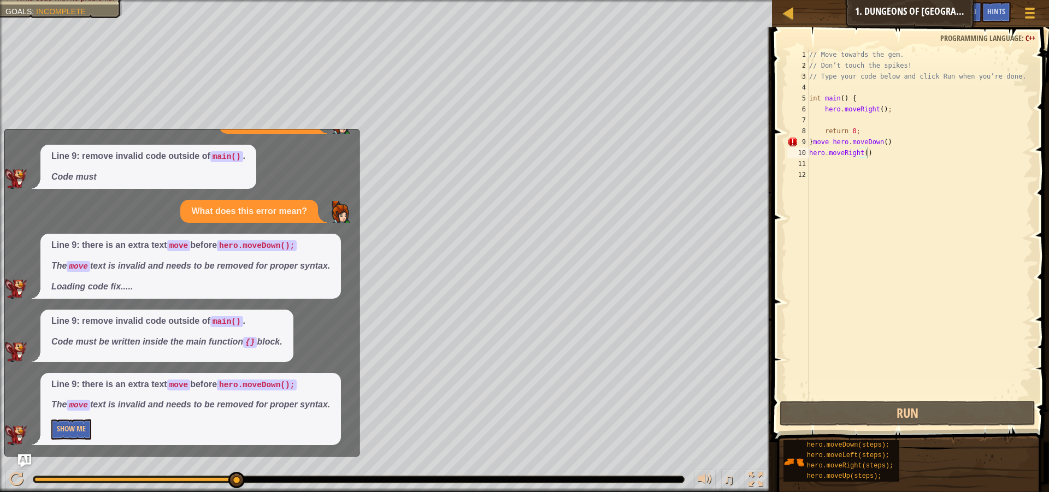
click at [0, 455] on div "Avoid the spikes. Collect the gem. Write code with no problems. Goals : Incompl…" at bounding box center [524, 246] width 1049 height 492
click at [0, 315] on div at bounding box center [1, 254] width 3 height 509
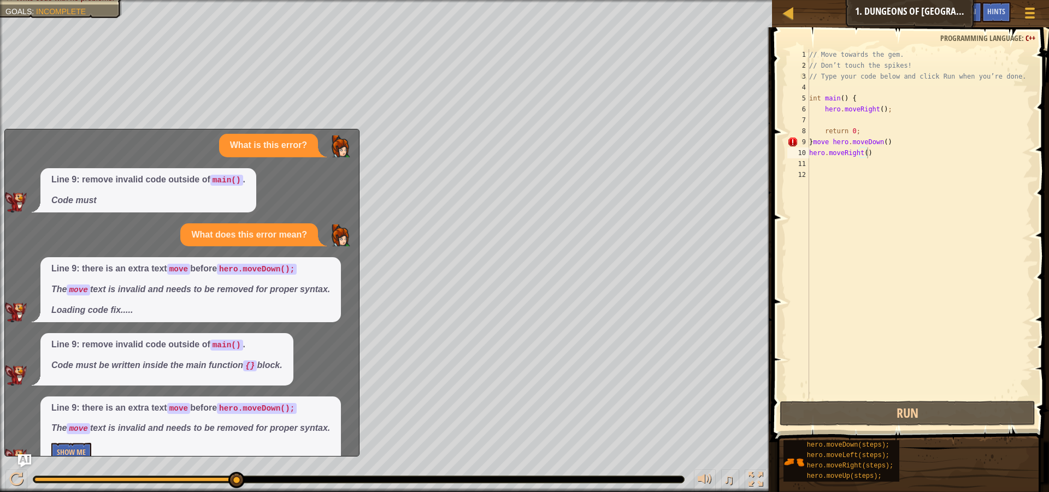
scroll to position [0, 0]
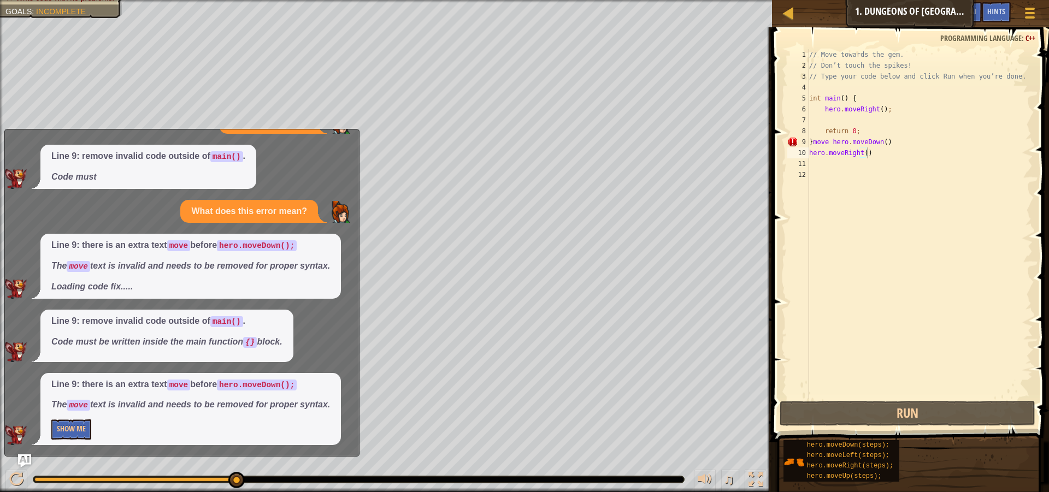
drag, startPoint x: 0, startPoint y: 315, endPoint x: 9, endPoint y: 304, distance: 14.0
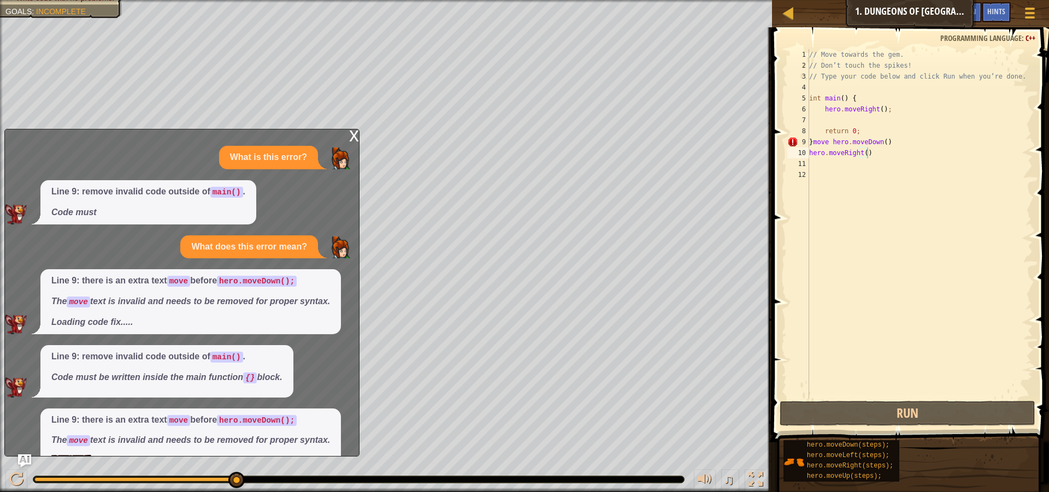
drag, startPoint x: 29, startPoint y: 310, endPoint x: 31, endPoint y: 303, distance: 6.8
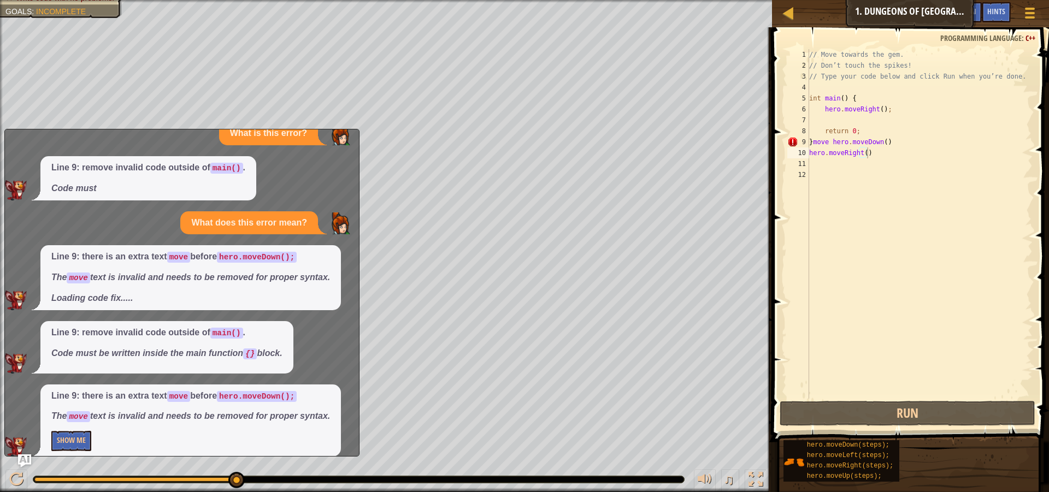
scroll to position [36, 0]
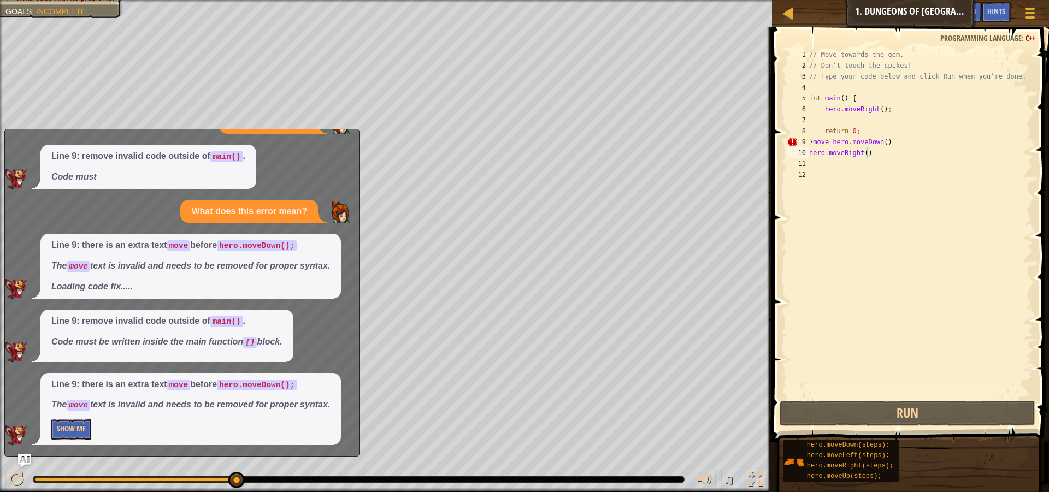
click at [31, 303] on div "What is this error? Line 9: remove invalid code outside of main() . Code must W…" at bounding box center [179, 277] width 348 height 335
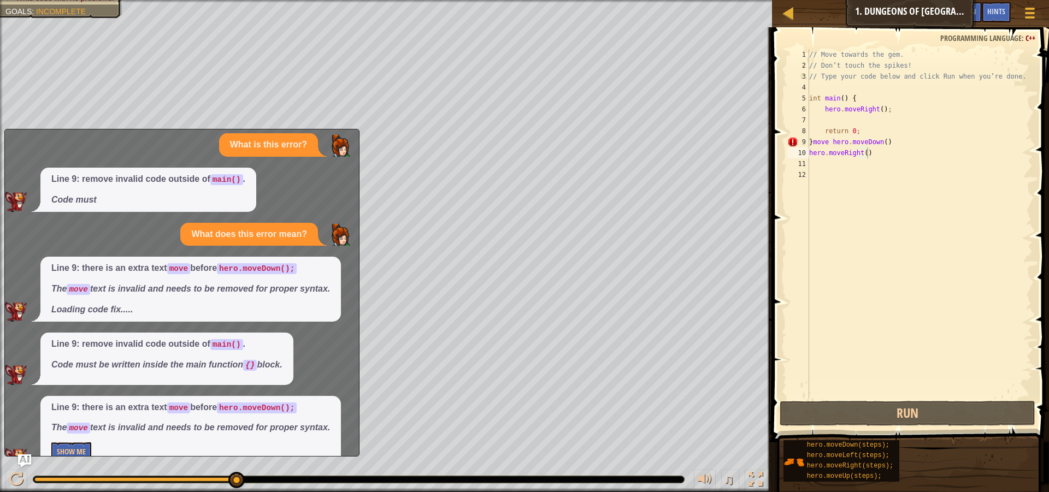
scroll to position [0, 0]
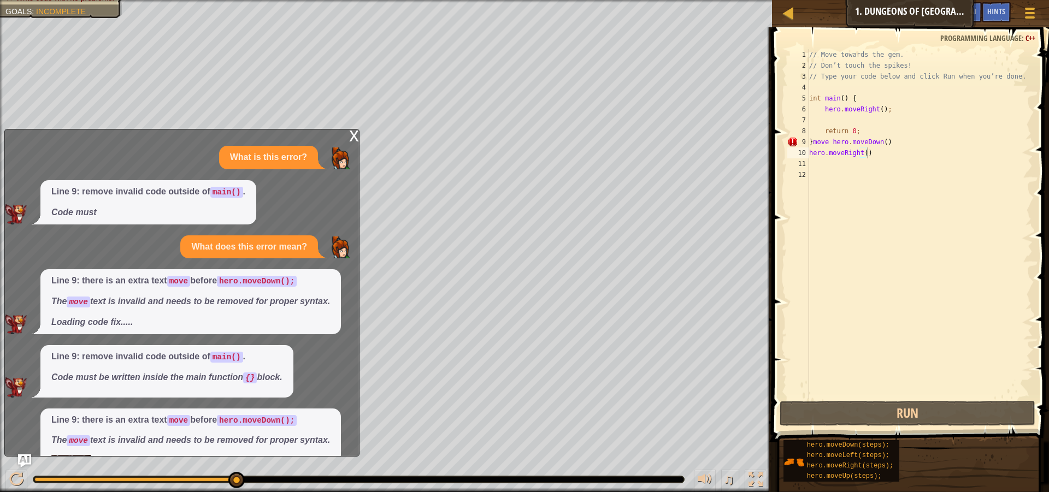
click at [31, 304] on div "Line 9: there is an extra text move before hero.moveDown(); The move text is in…" at bounding box center [179, 301] width 348 height 65
click at [352, 135] on div "x" at bounding box center [354, 134] width 10 height 11
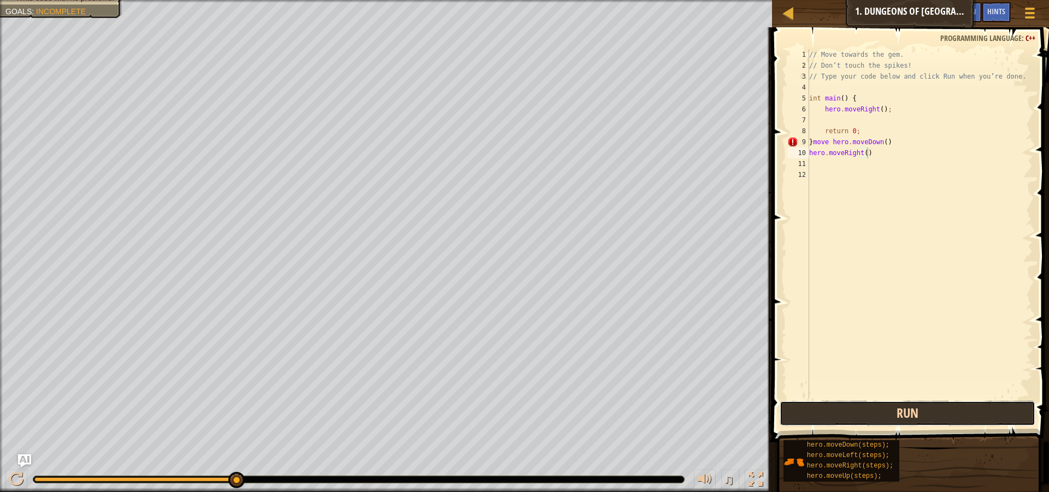
click at [948, 406] on button "Run" at bounding box center [907, 413] width 256 height 25
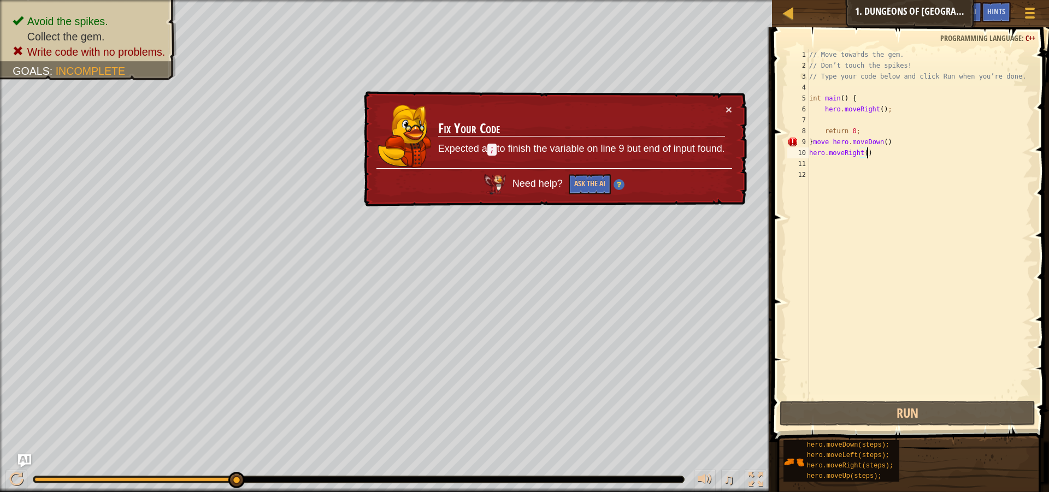
click at [733, 111] on div "× Fix Your Code Expected a ; to finish the variable on line 9 but end of input …" at bounding box center [554, 149] width 385 height 116
click at [725, 105] on button "×" at bounding box center [728, 109] width 7 height 11
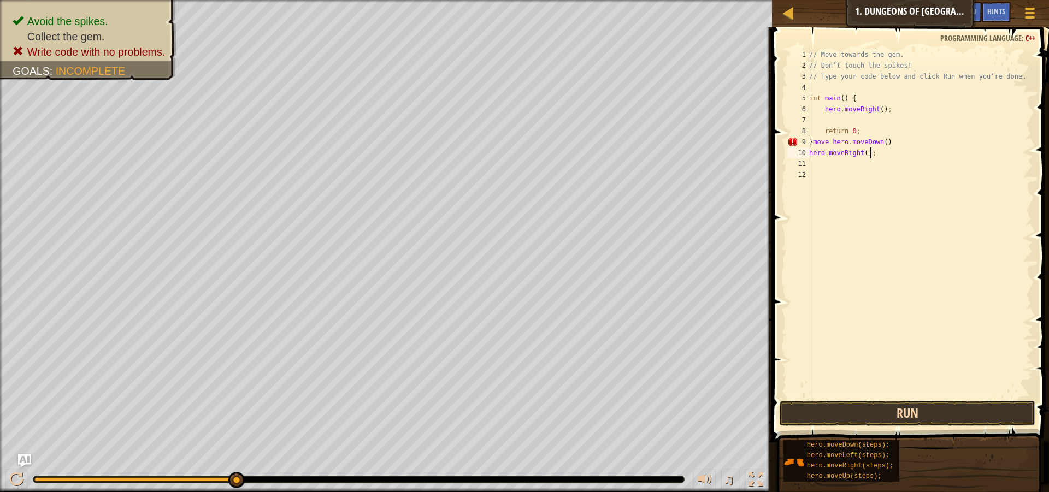
type textarea "hero.moveRight();"
click at [860, 417] on button "Run" at bounding box center [907, 413] width 256 height 25
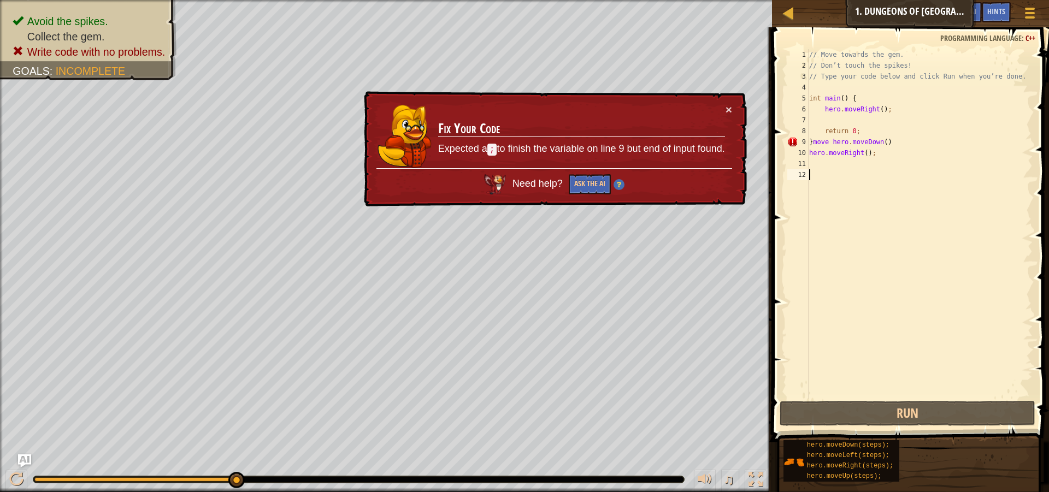
click at [854, 297] on div "// Move towards the gem. // Don’t touch the spikes! // Type your code below and…" at bounding box center [920, 234] width 226 height 371
click at [854, 297] on div "1 2 3 4 5 6 7 8 9 10 11 12 // Move towards the gem. // Don’t touch the spikes! …" at bounding box center [908, 224] width 247 height 350
click at [854, 297] on div "// Move towards the gem. // Don’t touch the spikes! // Type your code below and…" at bounding box center [920, 234] width 226 height 371
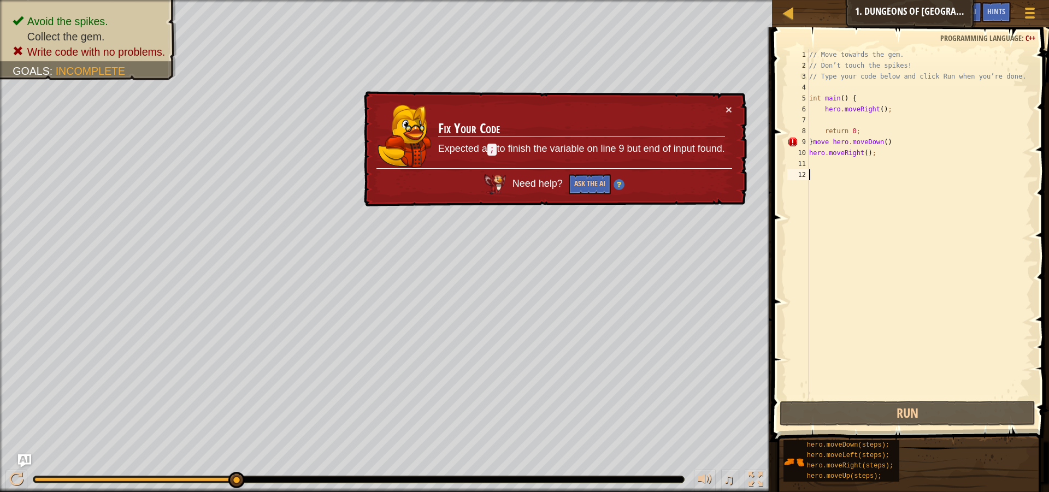
click at [854, 297] on div "// Move towards the gem. // Don’t touch the spikes! // Type your code below and…" at bounding box center [920, 234] width 226 height 371
click at [854, 297] on div "1 2 3 4 5 6 7 8 9 10 11 12 // Move towards the gem. // Don’t touch the spikes! …" at bounding box center [908, 224] width 247 height 350
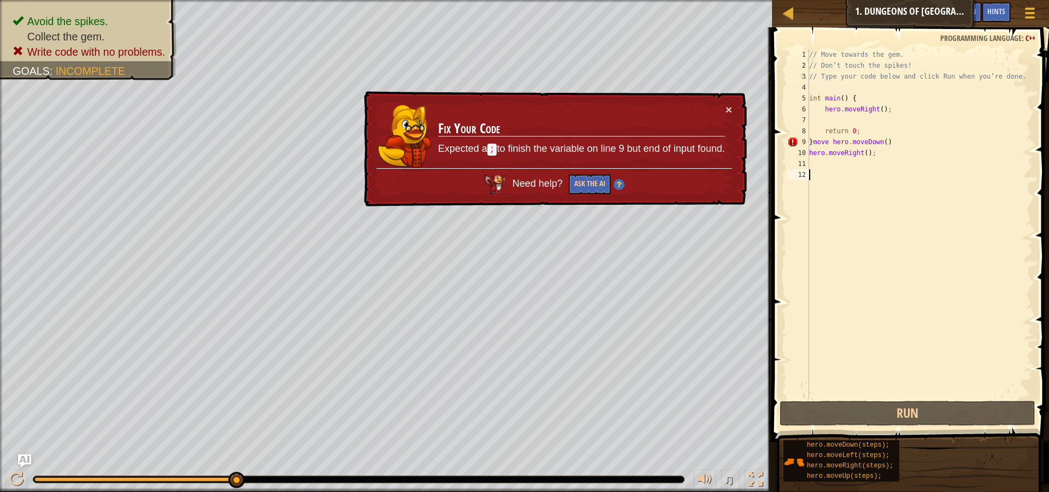
click at [854, 297] on div "1 2 3 4 5 6 7 8 9 10 11 12 // Move towards the gem. // Don’t touch the spikes! …" at bounding box center [908, 224] width 247 height 350
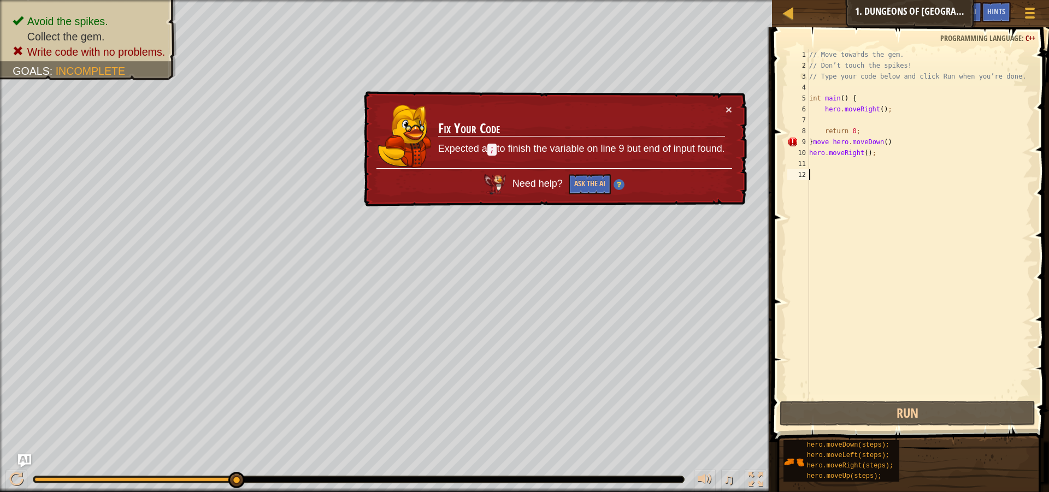
click at [854, 297] on div "// Move towards the gem. // Don’t touch the spikes! // Type your code below and…" at bounding box center [920, 234] width 226 height 371
click at [952, 172] on div "Map Introduction to Computer Science 1. Dungeons of Kithgard Game Menu Done Hin…" at bounding box center [524, 246] width 1049 height 492
click at [632, 0] on html "Map Introduction to Computer Science 1. Dungeons of Kithgard Game Menu Done Hin…" at bounding box center [524, 0] width 1049 height 0
click at [728, 107] on button "×" at bounding box center [728, 109] width 7 height 11
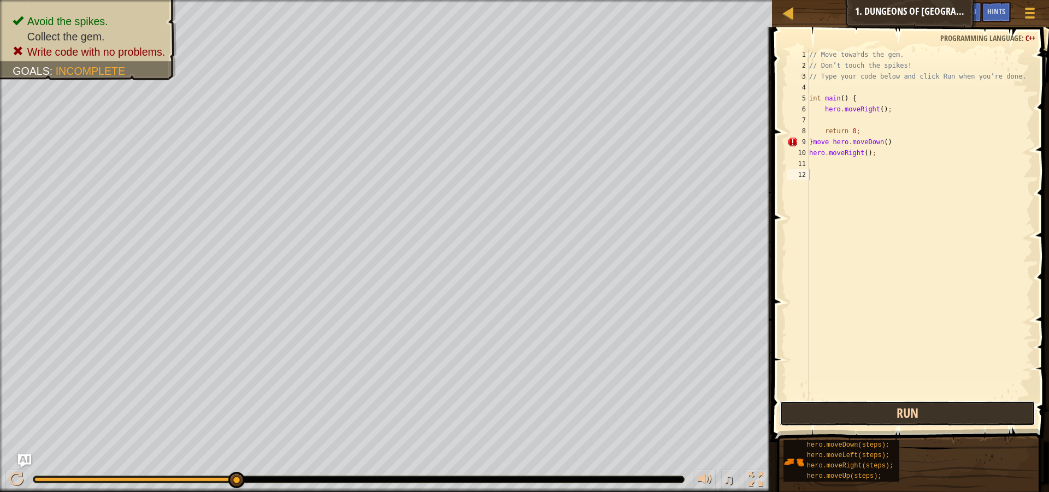
click at [860, 405] on button "Run" at bounding box center [907, 413] width 256 height 25
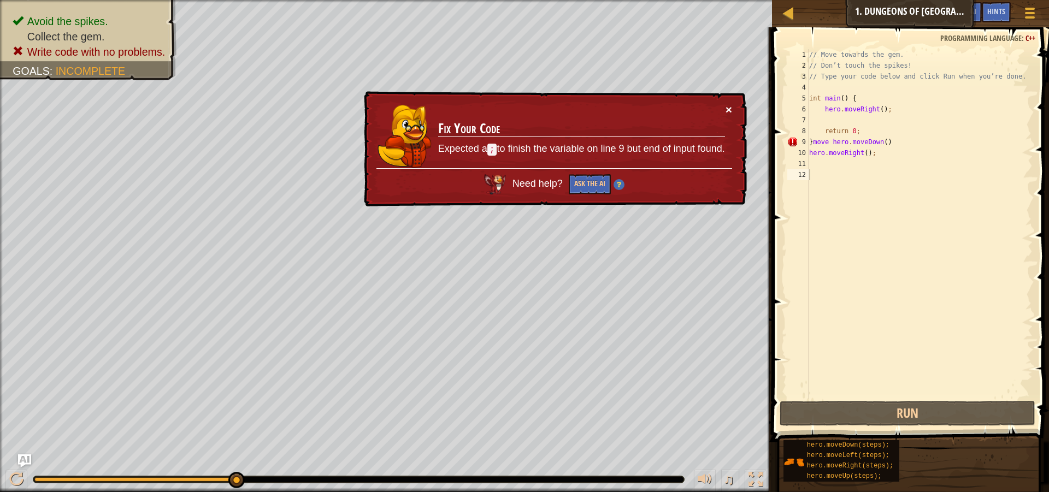
drag, startPoint x: 729, startPoint y: 115, endPoint x: 735, endPoint y: 111, distance: 6.8
click at [735, 111] on div "× Fix Your Code Expected a ; to finish the variable on line 9 but end of input …" at bounding box center [554, 149] width 385 height 116
click at [725, 107] on div "× Fix Your Code Expected a ; to finish the variable on line 9 but end of input …" at bounding box center [554, 149] width 385 height 116
click at [725, 107] on button "×" at bounding box center [728, 109] width 7 height 11
